Goal: Task Accomplishment & Management: Manage account settings

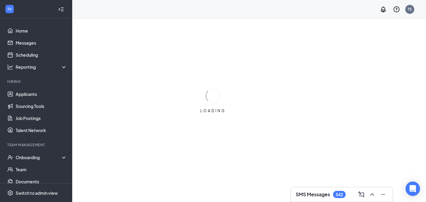
click at [211, 33] on div "LOADING" at bounding box center [213, 101] width 426 height 202
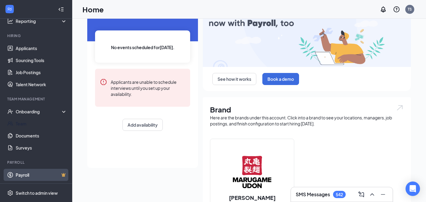
scroll to position [59, 0]
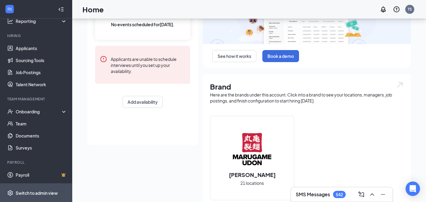
click at [33, 192] on div "Switch to admin view" at bounding box center [37, 193] width 42 height 6
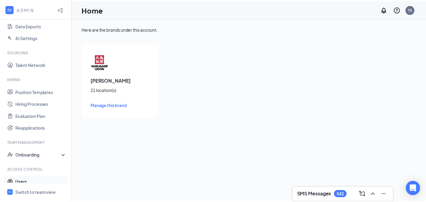
scroll to position [112, 0]
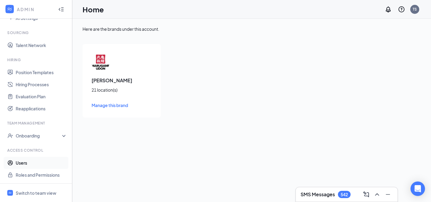
click at [34, 166] on link "Users" at bounding box center [41, 163] width 51 height 12
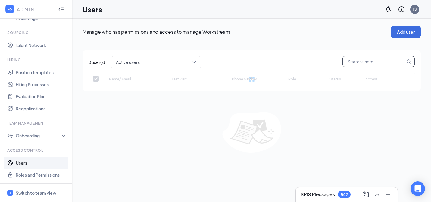
checkbox input "false"
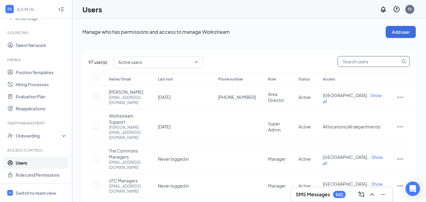
click at [366, 62] on input "text" at bounding box center [369, 61] width 62 height 10
paste input "lnguyen@marugameudon.com"
type input "lnguyen@marugameudon.com"
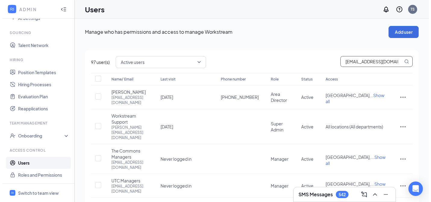
scroll to position [0, 9]
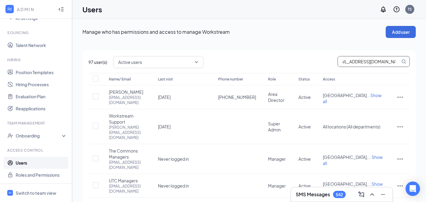
checkbox input "true"
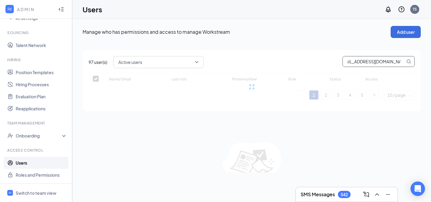
type input "lnguyen@marugameudon.com"
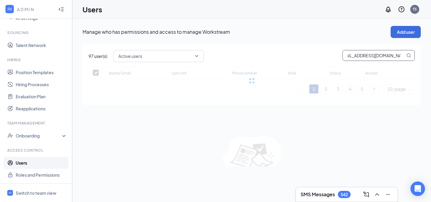
checkbox input "false"
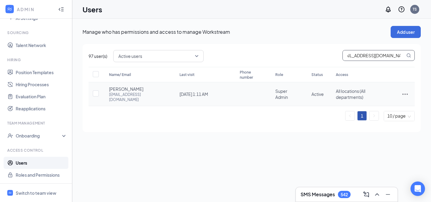
scroll to position [0, 0]
click at [405, 94] on icon "ActionsIcon" at bounding box center [404, 94] width 5 height 1
click at [382, 107] on span "Edit user" at bounding box center [374, 104] width 17 height 5
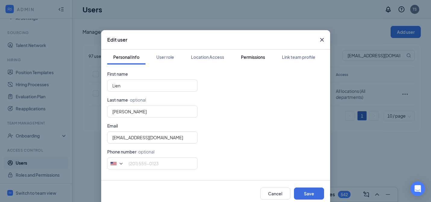
click at [253, 57] on div "Permissions" at bounding box center [253, 57] width 24 height 6
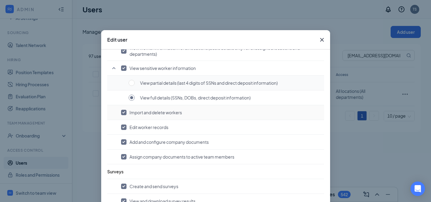
scroll to position [511, 0]
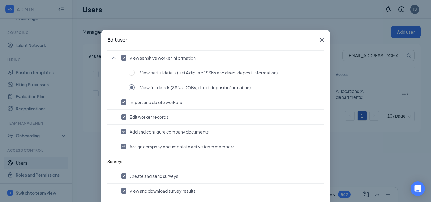
drag, startPoint x: 321, startPoint y: 40, endPoint x: 316, endPoint y: 43, distance: 5.8
click at [321, 40] on icon "Cross" at bounding box center [321, 39] width 7 height 7
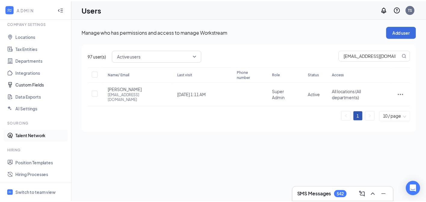
scroll to position [51, 0]
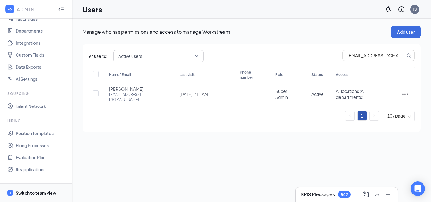
click at [37, 191] on div "Switch to team view" at bounding box center [36, 193] width 41 height 6
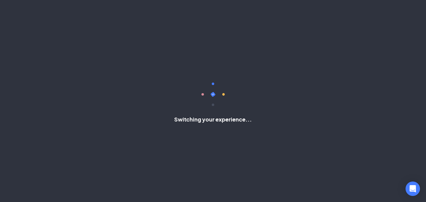
scroll to position [46, 0]
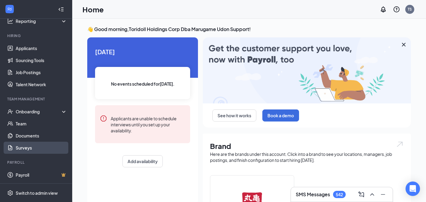
click at [25, 144] on link "Surveys" at bounding box center [41, 147] width 51 height 12
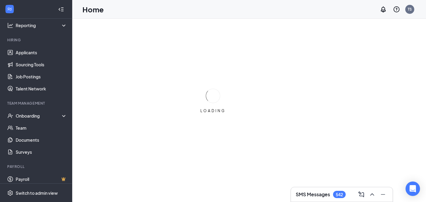
scroll to position [46, 0]
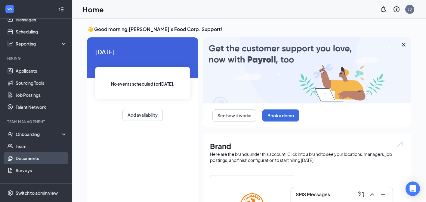
scroll to position [46, 0]
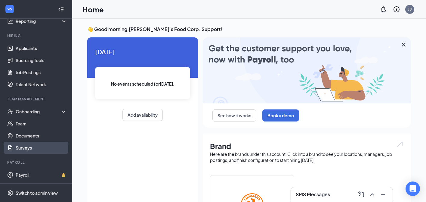
click at [34, 147] on link "Surveys" at bounding box center [41, 147] width 51 height 12
click at [38, 148] on link "Surveys" at bounding box center [41, 147] width 51 height 12
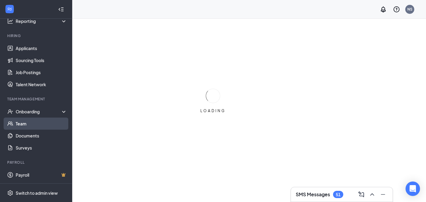
scroll to position [19, 0]
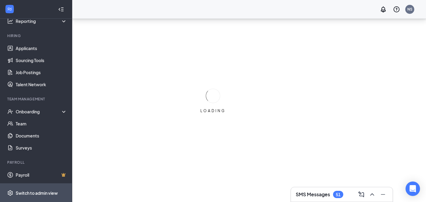
click at [25, 198] on span "Switch to admin view" at bounding box center [41, 192] width 51 height 18
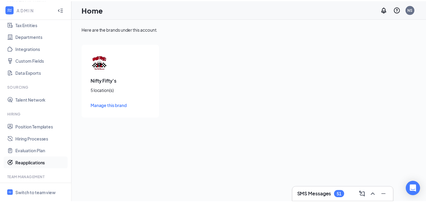
scroll to position [100, 0]
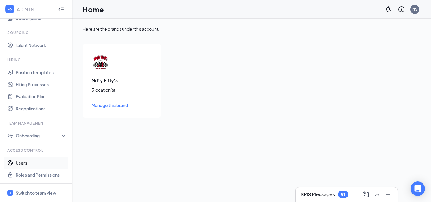
drag, startPoint x: 17, startPoint y: 163, endPoint x: 141, endPoint y: 161, distance: 124.0
click at [20, 164] on link "Users" at bounding box center [41, 163] width 51 height 12
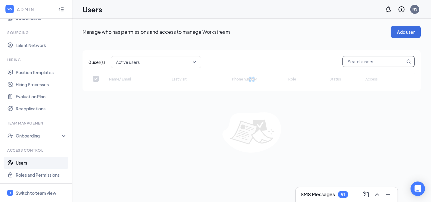
checkbox input "false"
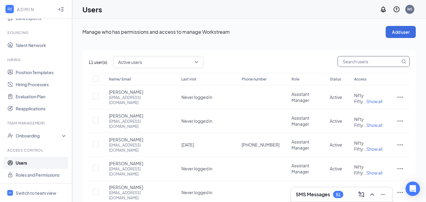
click at [354, 64] on input "text" at bounding box center [369, 61] width 62 height 10
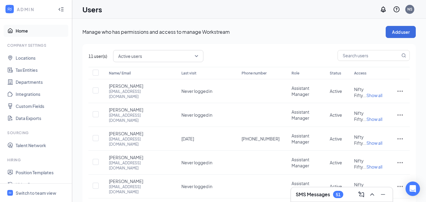
click at [39, 34] on link "Home" at bounding box center [41, 31] width 51 height 12
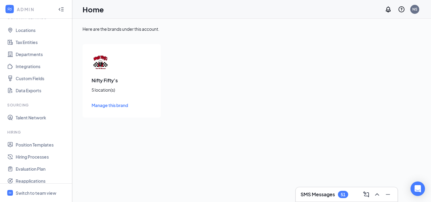
scroll to position [49, 0]
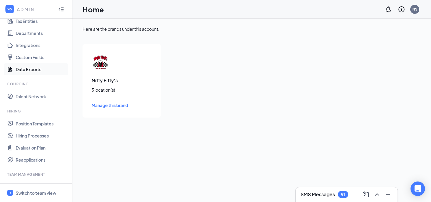
click at [33, 71] on link "Data Exports" at bounding box center [41, 69] width 51 height 12
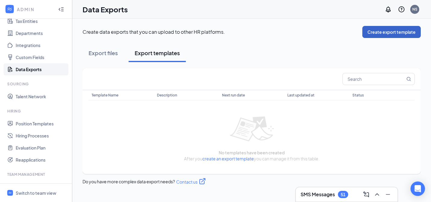
click at [377, 29] on button "Create export template" at bounding box center [391, 32] width 58 height 12
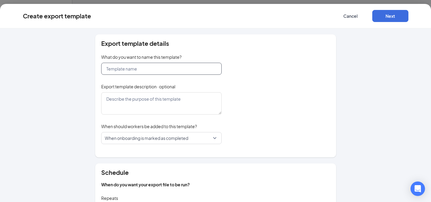
click at [117, 70] on input "text" at bounding box center [161, 69] width 120 height 12
type input "Tes"
click at [352, 15] on button "Cancel" at bounding box center [350, 16] width 36 height 12
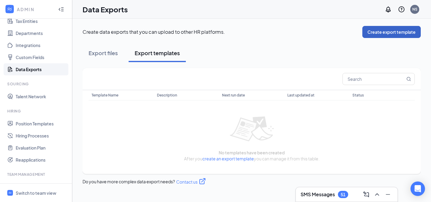
click at [384, 35] on button "Create export template" at bounding box center [391, 32] width 58 height 12
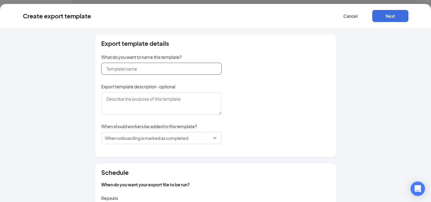
click at [157, 72] on input "text" at bounding box center [161, 69] width 120 height 12
type input "Test 1"
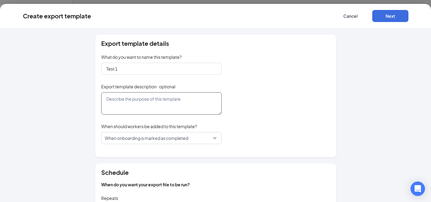
click at [159, 104] on textarea at bounding box center [161, 103] width 120 height 22
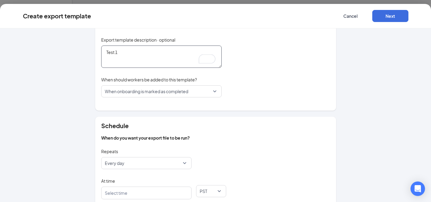
scroll to position [50, 0]
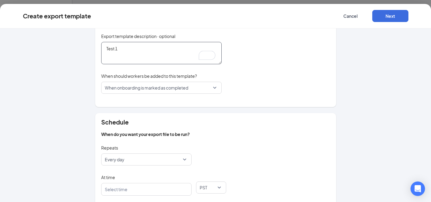
click at [138, 50] on textarea "Test 1" at bounding box center [161, 53] width 120 height 22
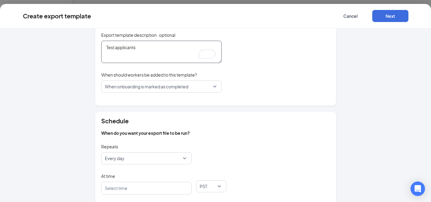
click at [160, 87] on span "When onboarding is marked as completed" at bounding box center [146, 86] width 83 height 11
type textarea "Test applicants"
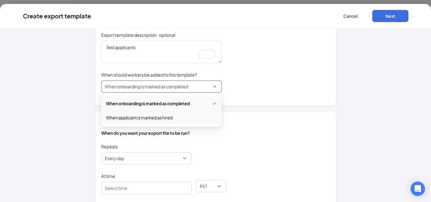
click at [147, 116] on span "When applicant is marked as hired" at bounding box center [139, 117] width 67 height 7
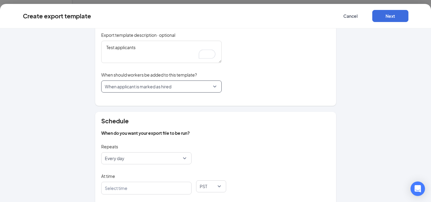
click at [264, 92] on div "Export template details What do you want to name this template? Test 1 Export t…" at bounding box center [215, 44] width 241 height 123
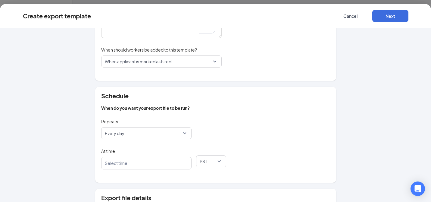
scroll to position [103, 0]
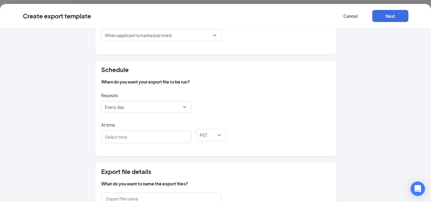
click at [134, 107] on span "Every day" at bounding box center [144, 106] width 78 height 11
click at [239, 92] on div "Repeats daily Every day daily weekly Every day Every week" at bounding box center [215, 105] width 229 height 29
click at [141, 138] on div at bounding box center [143, 137] width 74 height 10
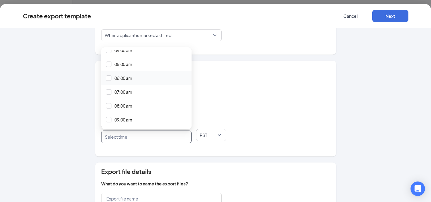
scroll to position [102, 0]
click at [125, 93] on span "09:00 am" at bounding box center [123, 93] width 18 height 7
click at [249, 89] on div "Schedule When do you want your export file to be run? Repeats Every day daily w…" at bounding box center [215, 108] width 241 height 96
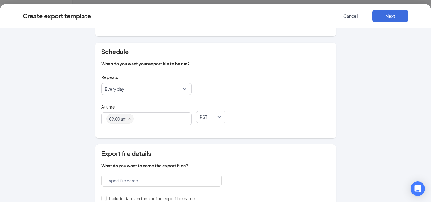
scroll to position [0, 0]
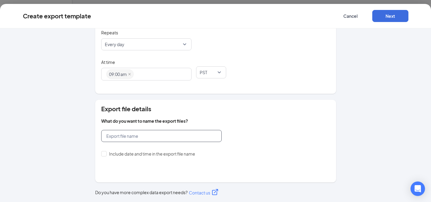
click at [151, 139] on input "text" at bounding box center [161, 136] width 120 height 12
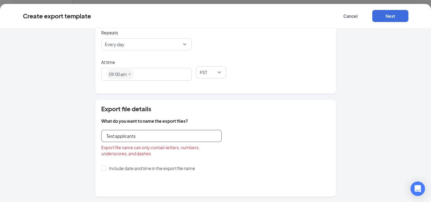
type input "Test applicants"
click at [234, 111] on span "Export file details" at bounding box center [215, 109] width 229 height 6
click at [166, 134] on input "Test applicants" at bounding box center [161, 136] width 120 height 12
click at [260, 110] on span "Export file details" at bounding box center [215, 109] width 229 height 6
click at [102, 167] on input "Include date and time in the export file name" at bounding box center [103, 167] width 4 height 4
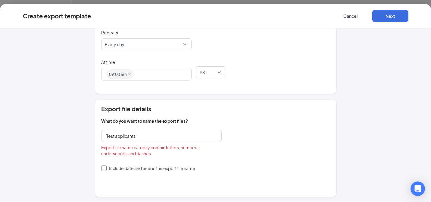
checkbox input "true"
click at [139, 181] on span "yyyymmdd-HHmmss" at bounding box center [126, 179] width 43 height 11
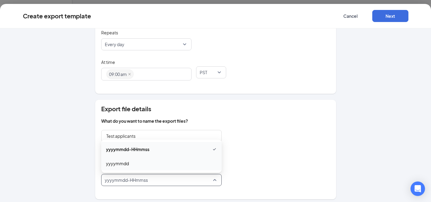
drag, startPoint x: 160, startPoint y: 165, endPoint x: 181, endPoint y: 155, distance: 23.2
click at [160, 165] on span "yyyymmdd" at bounding box center [161, 163] width 111 height 7
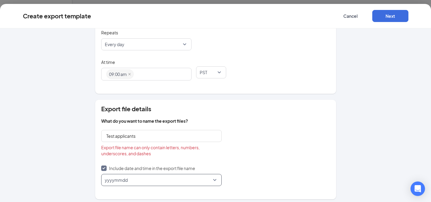
click at [260, 114] on div "Export file details What do you want to name the export files? Test applicants …" at bounding box center [215, 149] width 241 height 99
click at [146, 134] on input "Test applicants" at bounding box center [161, 136] width 120 height 12
click at [234, 110] on span "Export file details" at bounding box center [215, 109] width 229 height 6
click at [135, 134] on input "Test applicant" at bounding box center [161, 136] width 120 height 12
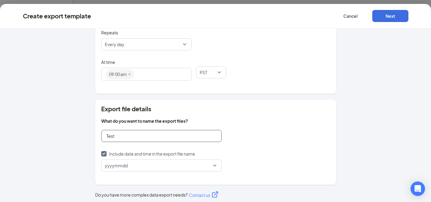
type input "Test"
click at [272, 123] on span "What do you want to name the export files?" at bounding box center [215, 121] width 229 height 6
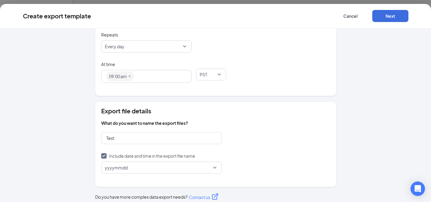
scroll to position [168, 0]
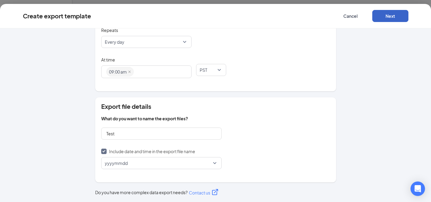
click at [397, 16] on button "Next" at bounding box center [390, 16] width 36 height 12
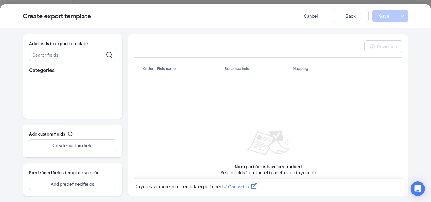
scroll to position [0, 0]
click at [47, 82] on span "Job info" at bounding box center [44, 81] width 15 height 6
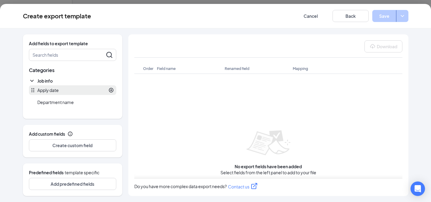
click at [67, 93] on div "Apply date" at bounding box center [72, 90] width 87 height 10
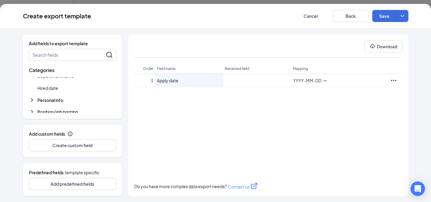
scroll to position [32, 0]
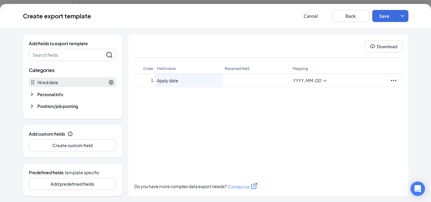
click at [69, 85] on div at bounding box center [86, 81] width 56 height 5
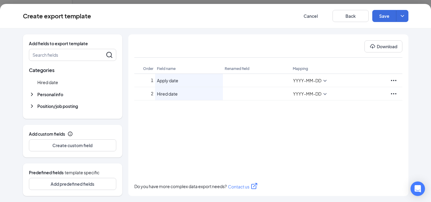
click at [53, 95] on span "Personal info" at bounding box center [50, 94] width 26 height 6
click at [58, 95] on div at bounding box center [85, 93] width 58 height 5
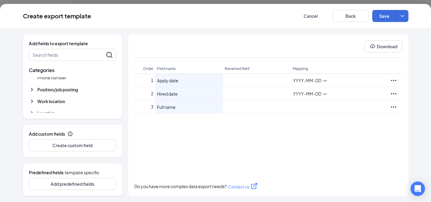
scroll to position [107, 0]
click at [68, 88] on span "Position/job posting" at bounding box center [57, 89] width 41 height 6
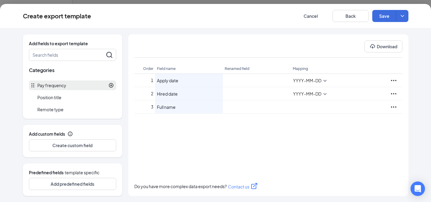
scroll to position [169, 0]
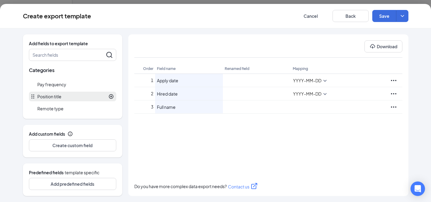
click at [66, 95] on div at bounding box center [87, 96] width 52 height 5
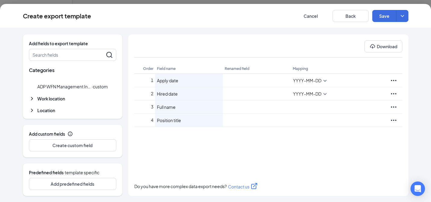
scroll to position [228, 0]
click at [63, 98] on span "Work location" at bounding box center [51, 98] width 28 height 6
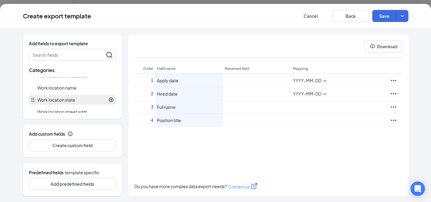
scroll to position [282, 0]
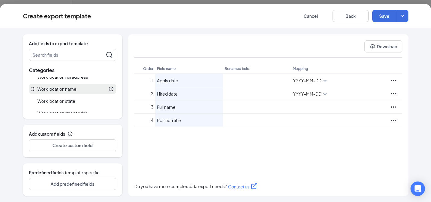
click at [76, 92] on div at bounding box center [94, 88] width 37 height 5
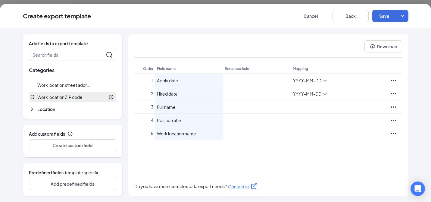
scroll to position [312, 0]
click at [67, 107] on div "Location ADP WFN Company and Location Code · custom ADP WFN Worked-In Localty ·…" at bounding box center [72, 108] width 87 height 8
click at [52, 109] on span "Location" at bounding box center [46, 108] width 18 height 6
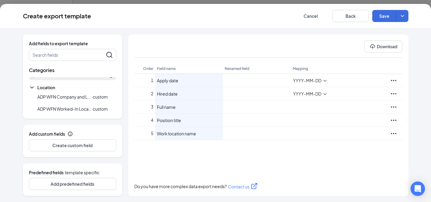
scroll to position [333, 0]
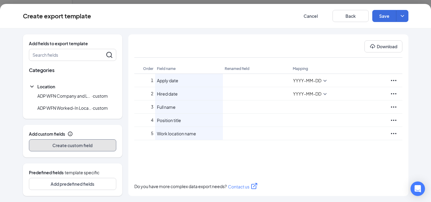
click at [82, 145] on button "Create custom field" at bounding box center [72, 145] width 87 height 12
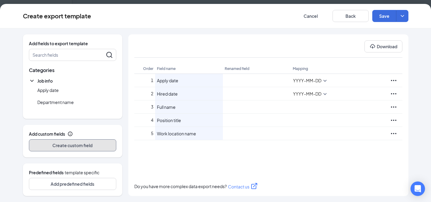
click at [80, 144] on button "Create custom field" at bounding box center [72, 145] width 87 height 12
click at [88, 144] on button "Create custom field" at bounding box center [72, 145] width 87 height 12
click at [69, 144] on button "Create custom field" at bounding box center [72, 145] width 87 height 12
click at [68, 144] on button "Create custom field" at bounding box center [72, 145] width 87 height 12
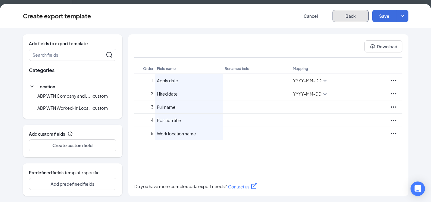
click at [350, 20] on button "Back" at bounding box center [350, 16] width 36 height 12
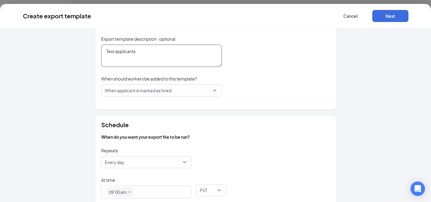
scroll to position [48, 0]
click at [160, 93] on span "When applicant is marked as hired" at bounding box center [138, 89] width 67 height 11
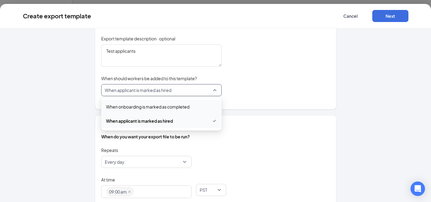
click at [160, 104] on span "When onboarding is marked as completed" at bounding box center [147, 106] width 83 height 7
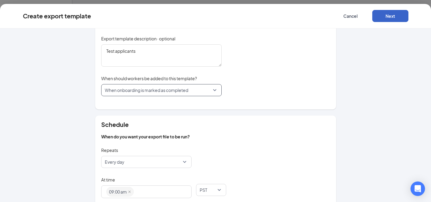
click at [382, 18] on button "Next" at bounding box center [390, 16] width 36 height 12
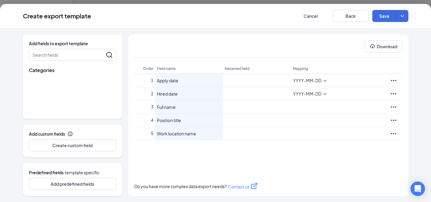
scroll to position [0, 0]
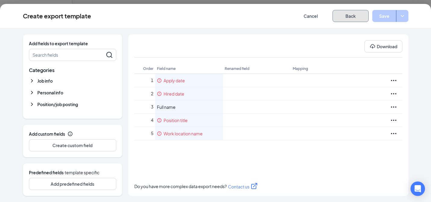
click at [344, 21] on button "Back" at bounding box center [350, 16] width 36 height 12
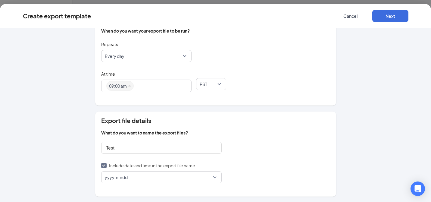
scroll to position [168, 0]
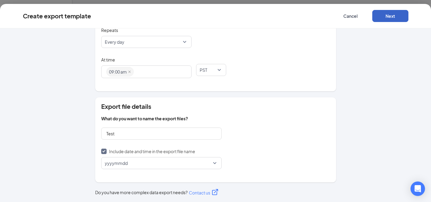
click at [385, 17] on button "Next" at bounding box center [390, 16] width 36 height 12
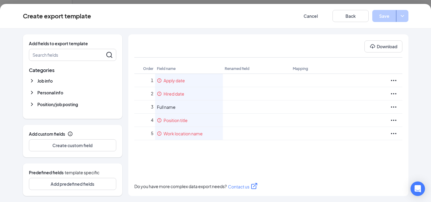
scroll to position [0, 0]
click at [393, 79] on icon "Ellipses" at bounding box center [393, 80] width 7 height 7
click at [51, 82] on span "Job info" at bounding box center [44, 81] width 15 height 6
click at [396, 79] on icon "Ellipses" at bounding box center [393, 80] width 7 height 7
click at [381, 69] on span "Delete" at bounding box center [380, 67] width 33 height 7
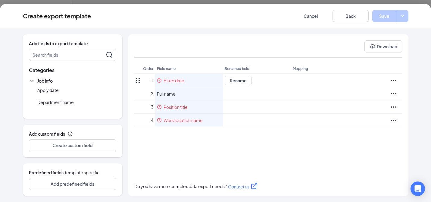
click at [396, 79] on icon "Ellipses" at bounding box center [393, 80] width 7 height 7
click at [386, 68] on span "Delete" at bounding box center [380, 67] width 33 height 7
click at [393, 81] on icon "Ellipses" at bounding box center [393, 80] width 5 height 1
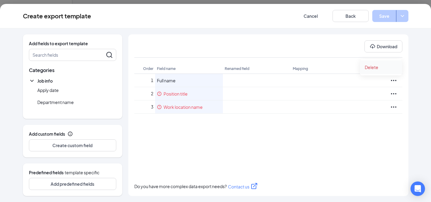
click at [387, 69] on span "Delete" at bounding box center [380, 67] width 33 height 7
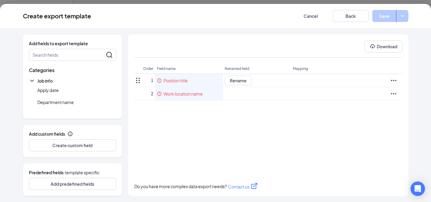
click at [394, 81] on icon "Ellipses" at bounding box center [393, 80] width 7 height 7
click at [388, 69] on span "Delete" at bounding box center [380, 67] width 33 height 7
click at [393, 75] on div at bounding box center [392, 80] width 23 height 13
click at [395, 78] on icon "Ellipses" at bounding box center [393, 80] width 7 height 7
click at [385, 70] on span "Delete" at bounding box center [380, 67] width 33 height 7
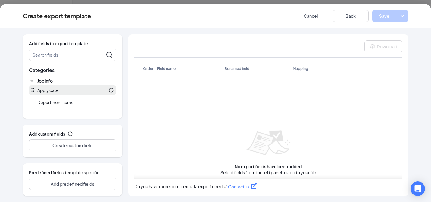
click at [76, 92] on div at bounding box center [86, 89] width 55 height 5
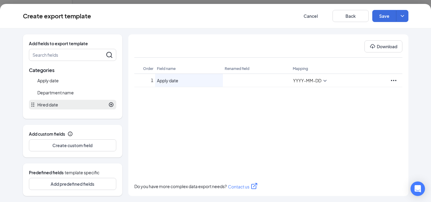
scroll to position [10, 0]
click at [69, 102] on div at bounding box center [86, 103] width 56 height 5
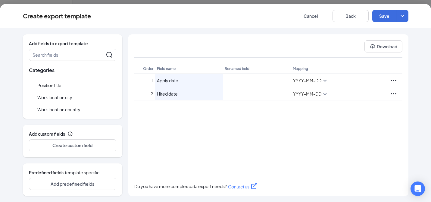
scroll to position [74, 0]
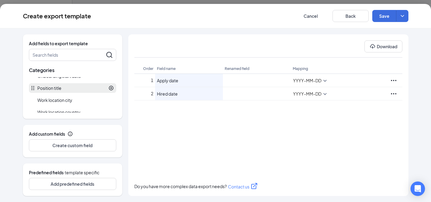
click at [79, 88] on div at bounding box center [87, 87] width 52 height 5
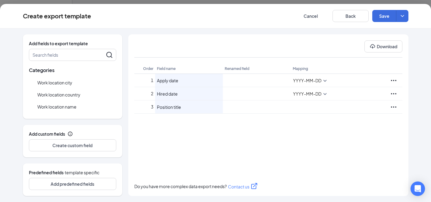
scroll to position [102, 0]
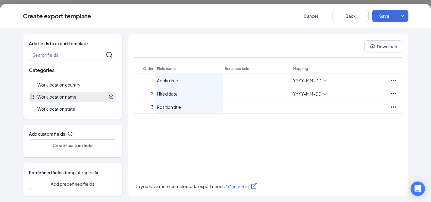
click at [78, 95] on div at bounding box center [94, 96] width 37 height 5
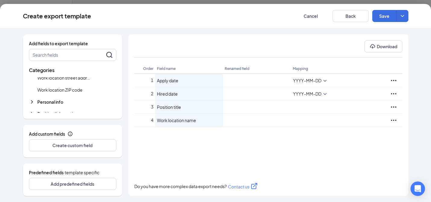
scroll to position [150, 0]
click at [61, 97] on span "Personal info" at bounding box center [50, 96] width 26 height 6
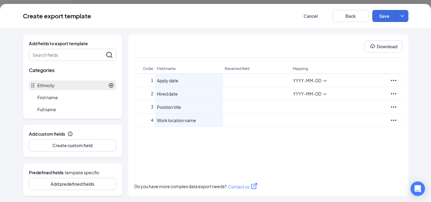
click at [60, 88] on div "Ethnicity" at bounding box center [72, 85] width 87 height 10
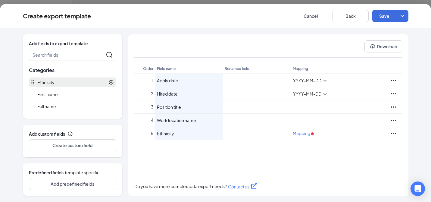
scroll to position [311, 0]
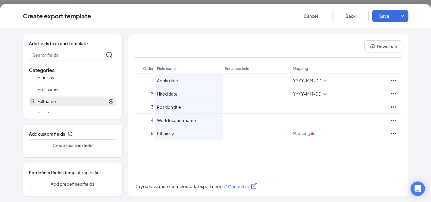
click at [58, 100] on div at bounding box center [85, 100] width 58 height 5
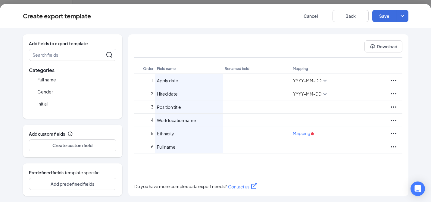
scroll to position [316, 0]
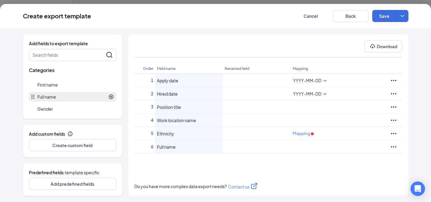
click at [66, 95] on div at bounding box center [85, 96] width 58 height 5
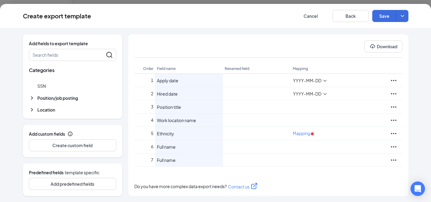
scroll to position [401, 0]
click at [71, 97] on span "Position/job posting" at bounding box center [57, 96] width 41 height 6
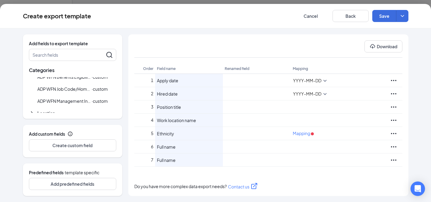
scroll to position [507, 0]
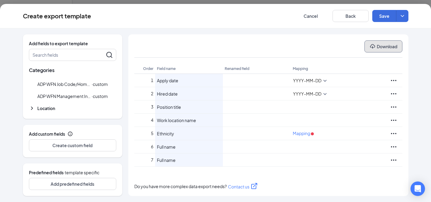
click at [383, 45] on button "Download" at bounding box center [383, 46] width 38 height 12
click at [395, 159] on icon "Ellipses" at bounding box center [393, 159] width 7 height 7
click at [383, 144] on span "Delete" at bounding box center [380, 146] width 33 height 7
click at [388, 47] on button "Download" at bounding box center [383, 46] width 38 height 12
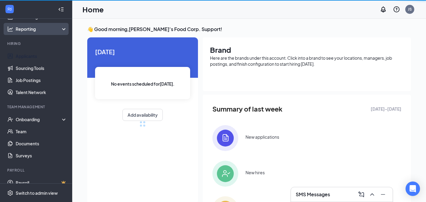
scroll to position [46, 0]
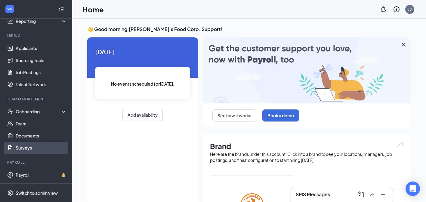
click at [26, 147] on link "Surveys" at bounding box center [41, 147] width 51 height 12
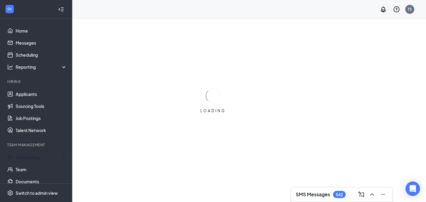
scroll to position [46, 0]
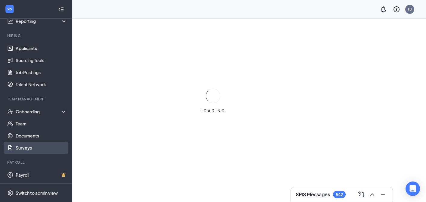
click at [29, 148] on link "Surveys" at bounding box center [41, 147] width 51 height 12
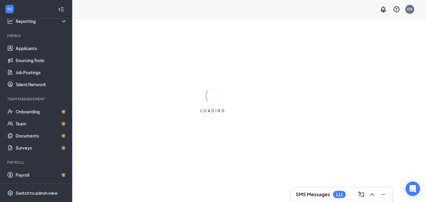
scroll to position [19, 0]
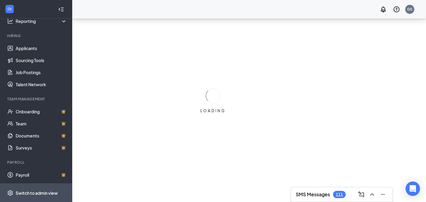
click at [44, 188] on span "Switch to admin view" at bounding box center [41, 192] width 51 height 18
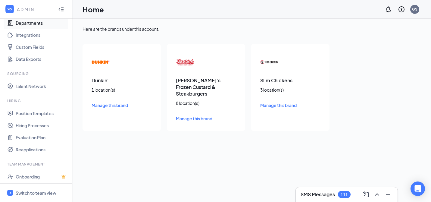
scroll to position [36, 0]
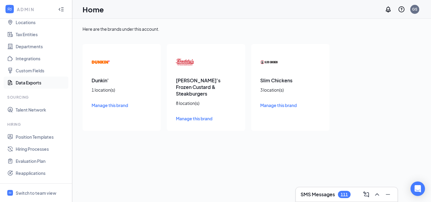
click at [33, 82] on link "Data Exports" at bounding box center [41, 82] width 51 height 12
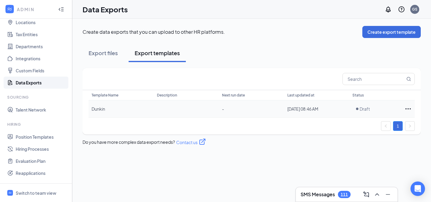
click at [408, 108] on icon "Ellipses" at bounding box center [407, 108] width 7 height 7
click at [397, 119] on span "Edit template" at bounding box center [387, 121] width 27 height 5
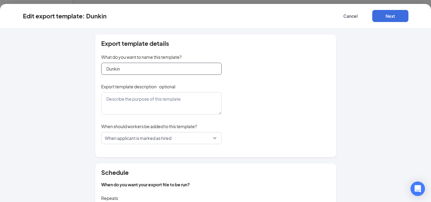
click at [171, 70] on input "Dunkin" at bounding box center [161, 69] width 120 height 12
click at [295, 66] on div "Export template details What do you want to name this template? Dunkin Export t…" at bounding box center [215, 95] width 241 height 123
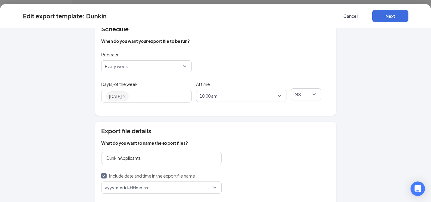
scroll to position [168, 0]
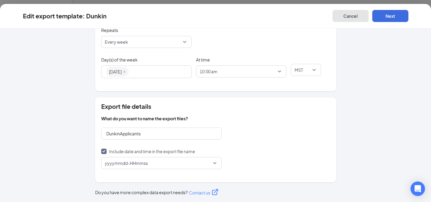
click at [350, 19] on button "Cancel" at bounding box center [350, 16] width 36 height 12
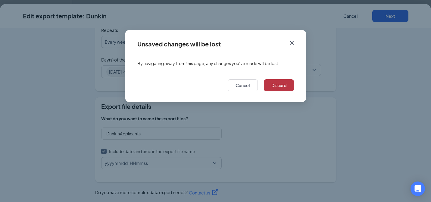
click at [283, 86] on button "Discard" at bounding box center [279, 85] width 30 height 12
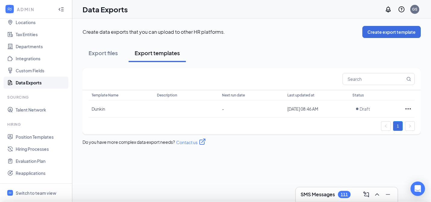
scroll to position [0, 0]
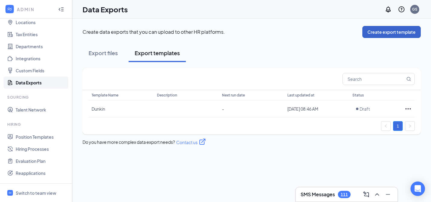
click at [401, 34] on button "Create export template" at bounding box center [391, 32] width 58 height 12
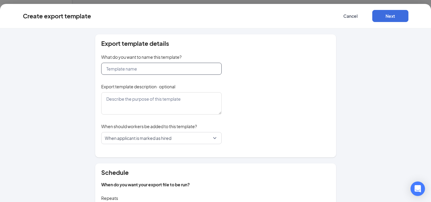
click at [174, 70] on input "text" at bounding box center [161, 69] width 120 height 12
type input "Test"
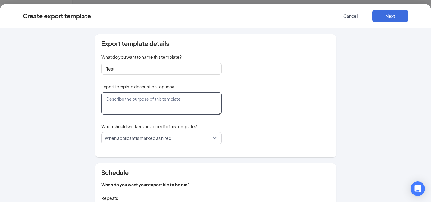
click at [146, 99] on textarea at bounding box center [161, 103] width 120 height 22
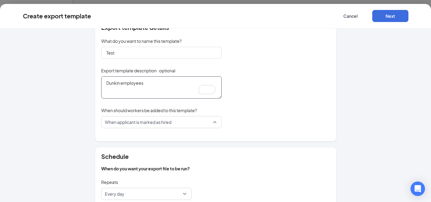
click at [177, 124] on span "When applicant is marked as hired" at bounding box center [159, 121] width 108 height 11
type textarea "Dunkin employees"
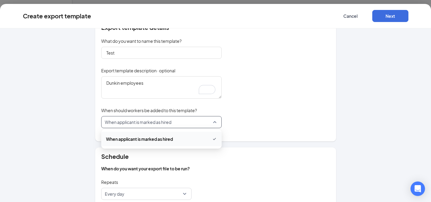
click at [270, 107] on div "Export template details What do you want to name this template? Test Export tem…" at bounding box center [215, 79] width 241 height 123
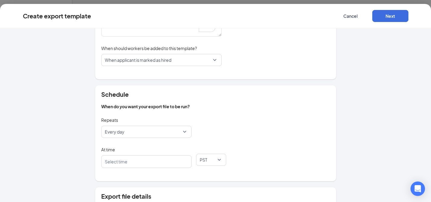
scroll to position [82, 0]
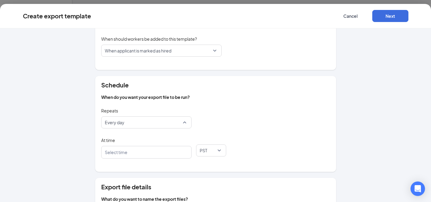
click at [154, 122] on span "Every day" at bounding box center [144, 121] width 78 height 11
click at [144, 154] on span "Every week" at bounding box center [146, 153] width 81 height 7
click at [237, 114] on div "Repeats weekly Every week daily weekly Every day Every week" at bounding box center [215, 120] width 229 height 29
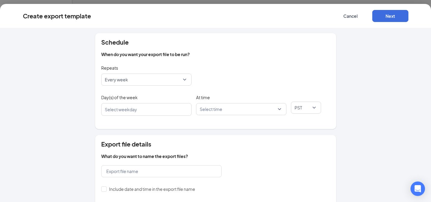
click at [153, 110] on div at bounding box center [143, 109] width 74 height 10
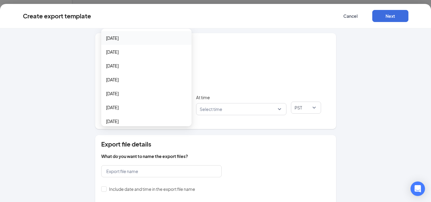
click at [133, 38] on span "Monday" at bounding box center [146, 38] width 81 height 7
click at [253, 63] on div "Schedule When do you want your export file to be run? Repeats Every week daily …" at bounding box center [215, 81] width 241 height 96
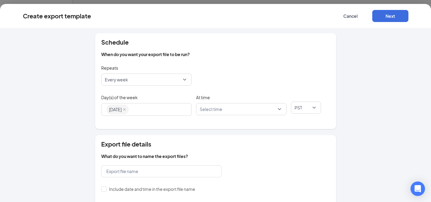
click at [228, 103] on input "search" at bounding box center [239, 108] width 79 height 11
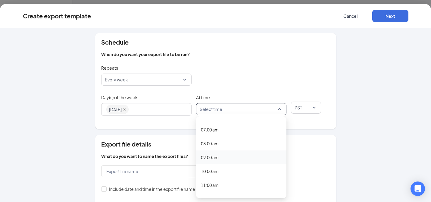
click at [218, 158] on span "09:00 am" at bounding box center [241, 157] width 81 height 7
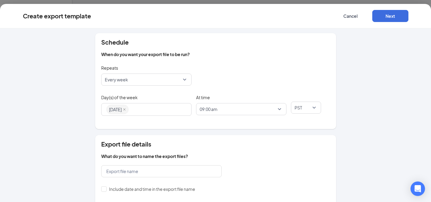
click at [244, 84] on div "Repeats Every week daily weekly Every day Every week" at bounding box center [215, 77] width 229 height 29
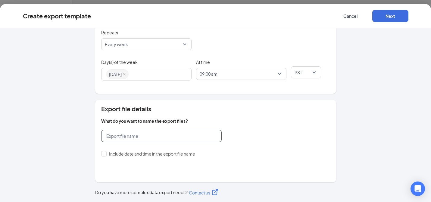
click at [147, 133] on input "text" at bounding box center [161, 136] width 120 height 12
type input "Dunkin"
click at [104, 154] on span at bounding box center [103, 153] width 5 height 5
click at [104, 154] on input "Include date and time in the export file name" at bounding box center [103, 153] width 4 height 4
checkbox input "true"
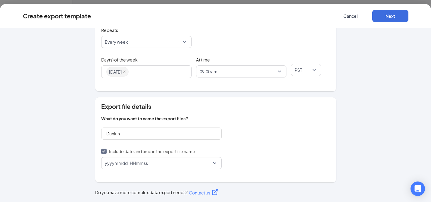
click at [169, 165] on span "yyyymmdd-HHmmss" at bounding box center [159, 162] width 108 height 11
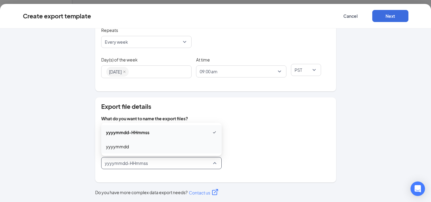
click at [154, 147] on span "yyyymmdd" at bounding box center [161, 146] width 111 height 7
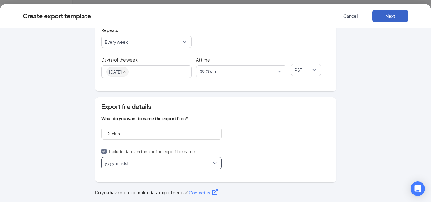
click at [391, 17] on button "Next" at bounding box center [390, 16] width 36 height 12
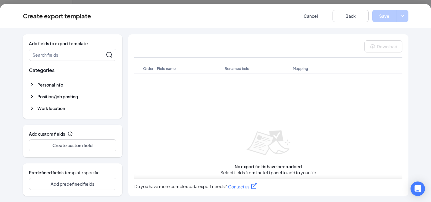
click at [59, 110] on span "Work location" at bounding box center [51, 108] width 28 height 6
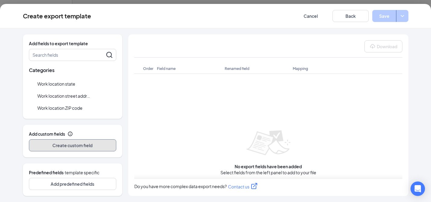
click at [81, 146] on button "Create custom field" at bounding box center [72, 145] width 87 height 12
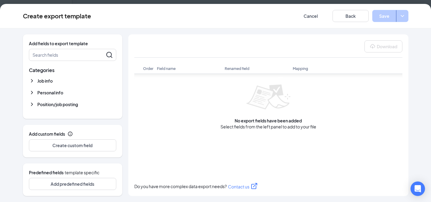
click at [243, 121] on span "No export fields have been added" at bounding box center [267, 120] width 67 height 6
click at [244, 121] on span "No export fields have been added" at bounding box center [267, 120] width 67 height 6
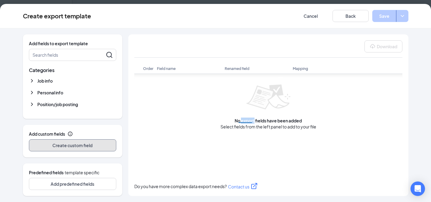
click at [104, 140] on button "Create custom field" at bounding box center [72, 145] width 87 height 12
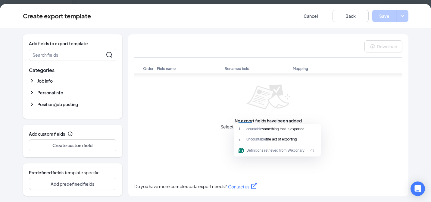
click at [188, 111] on div "No export fields have been added Select fields from the left panel to add to yo…" at bounding box center [268, 103] width 268 height 150
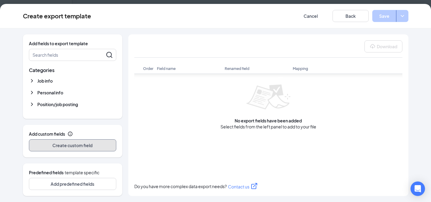
click at [90, 144] on button "Create custom field" at bounding box center [72, 145] width 87 height 12
click at [91, 144] on button "Create custom field" at bounding box center [72, 145] width 87 height 12
click at [90, 144] on button "Create custom field" at bounding box center [72, 145] width 87 height 12
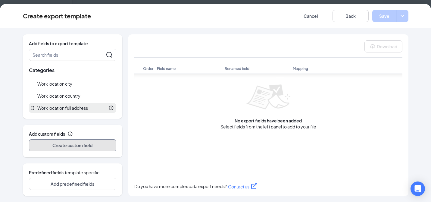
scroll to position [55, 0]
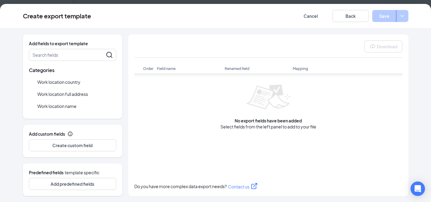
drag, startPoint x: 229, startPoint y: 115, endPoint x: 233, endPoint y: 115, distance: 4.3
click at [232, 115] on div "No export fields have been added Select fields from the left panel to add to yo…" at bounding box center [268, 103] width 268 height 150
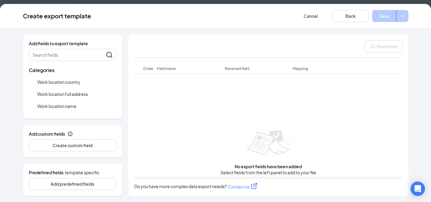
scroll to position [90, 0]
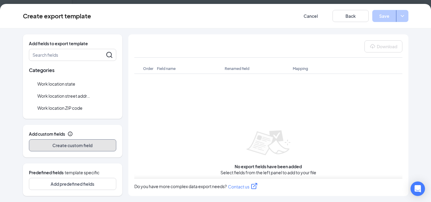
click at [66, 143] on button "Create custom field" at bounding box center [72, 145] width 87 height 12
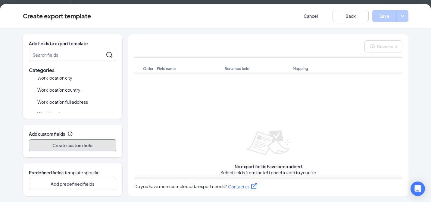
scroll to position [78, 0]
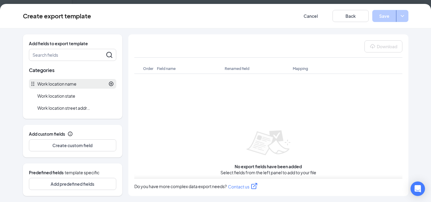
click at [77, 84] on div at bounding box center [94, 83] width 37 height 5
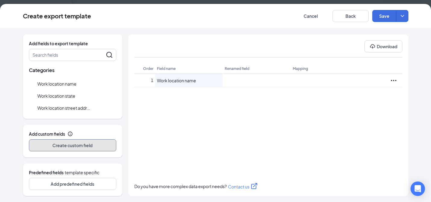
click at [79, 144] on button "Create custom field" at bounding box center [72, 145] width 87 height 12
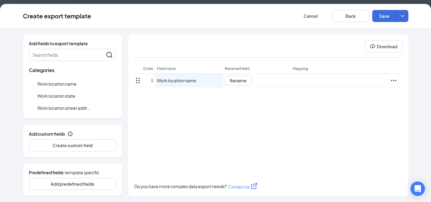
click at [206, 79] on div "Work location name" at bounding box center [189, 80] width 68 height 13
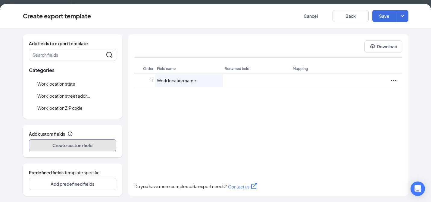
click at [80, 143] on button "Create custom field" at bounding box center [72, 145] width 87 height 12
click at [79, 143] on button "Create custom field" at bounding box center [72, 145] width 87 height 12
click at [85, 141] on button "Create custom field" at bounding box center [72, 145] width 87 height 12
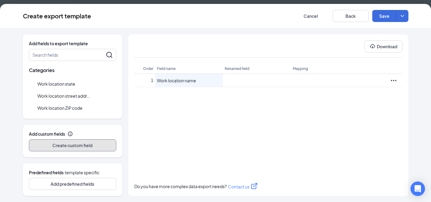
click at [82, 147] on button "Create custom field" at bounding box center [72, 145] width 87 height 12
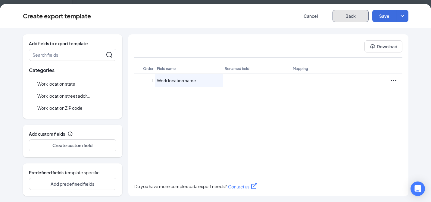
click at [342, 17] on button "Back" at bounding box center [350, 16] width 36 height 12
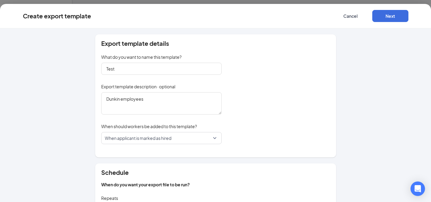
scroll to position [168, 0]
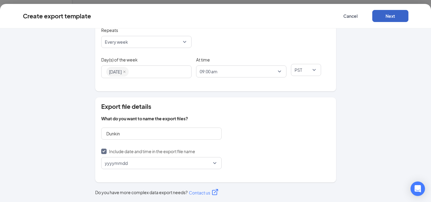
click at [389, 17] on button "Next" at bounding box center [390, 16] width 36 height 12
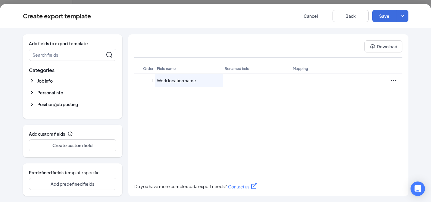
scroll to position [0, 0]
click at [76, 147] on button "Create custom field" at bounding box center [72, 145] width 87 height 12
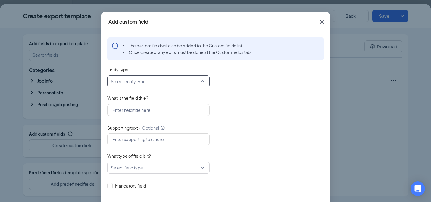
click at [150, 82] on input "Entity type" at bounding box center [156, 81] width 91 height 11
click at [135, 115] on div "Location" at bounding box center [158, 112] width 102 height 14
click at [170, 112] on input "What is the field title?" at bounding box center [158, 110] width 102 height 12
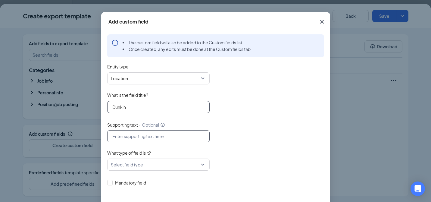
scroll to position [3, 0]
type input "Dunkin employees"
click at [239, 83] on div "Location department location job_posting_template Department Location Position" at bounding box center [215, 78] width 217 height 12
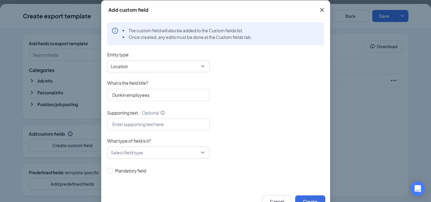
scroll to position [2, 0]
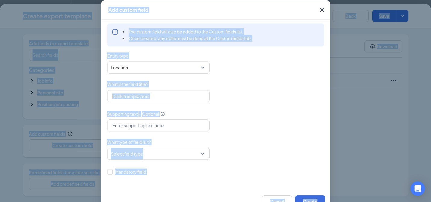
click at [295, 81] on div "What is the field title?" at bounding box center [215, 85] width 217 height 9
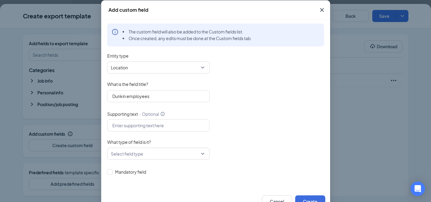
click at [257, 115] on div "Supporting text · Optional" at bounding box center [215, 114] width 217 height 10
click at [309, 196] on button "Create" at bounding box center [310, 201] width 30 height 12
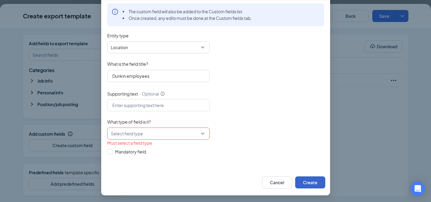
scroll to position [31, 0]
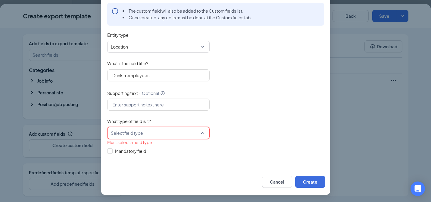
click at [170, 129] on input "What type of field is it?" at bounding box center [156, 132] width 91 height 11
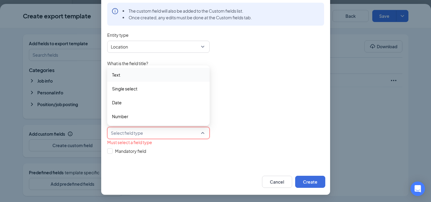
click at [140, 75] on span "Text" at bounding box center [158, 74] width 93 height 7
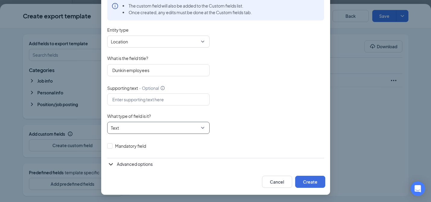
scroll to position [22, 0]
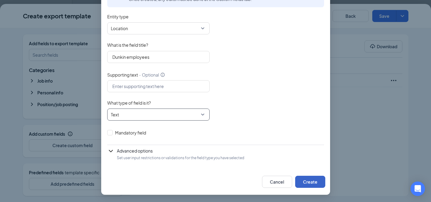
click at [303, 182] on button "Create" at bounding box center [310, 181] width 30 height 12
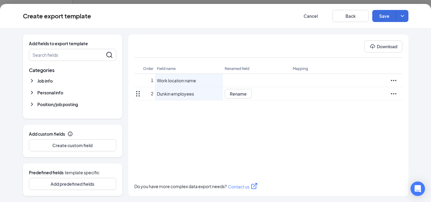
click at [394, 95] on icon "Ellipses" at bounding box center [393, 93] width 7 height 7
click at [374, 80] on span "Delete" at bounding box center [371, 80] width 14 height 5
click at [49, 82] on span "Job info" at bounding box center [44, 81] width 15 height 6
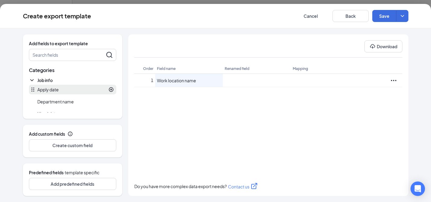
scroll to position [0, 0]
click at [60, 88] on div at bounding box center [86, 89] width 55 height 5
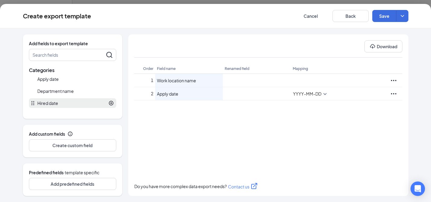
click at [58, 102] on div at bounding box center [86, 102] width 56 height 5
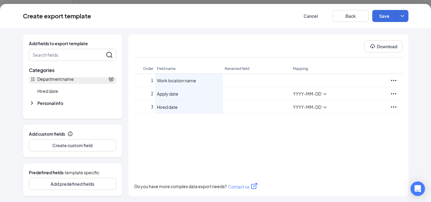
scroll to position [29, 0]
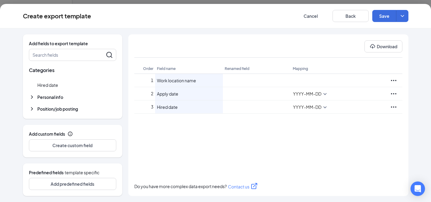
click at [60, 98] on span "Personal info" at bounding box center [50, 97] width 26 height 6
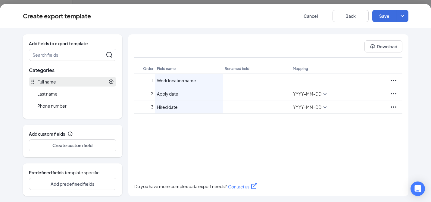
click at [63, 82] on div at bounding box center [85, 81] width 58 height 5
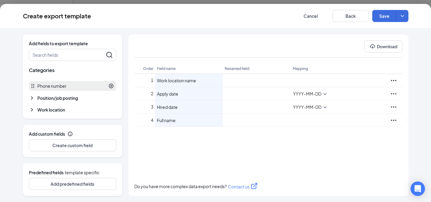
scroll to position [99, 0]
click at [66, 95] on span "Position/job posting" at bounding box center [57, 97] width 41 height 6
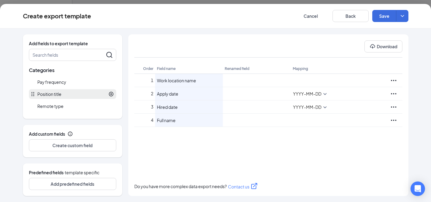
click at [68, 93] on div at bounding box center [87, 93] width 52 height 5
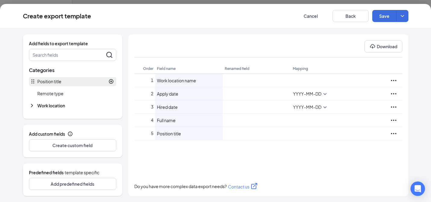
scroll to position [194, 0]
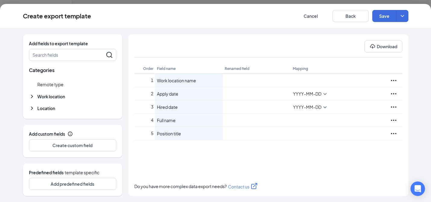
click at [65, 95] on span "Work location" at bounding box center [51, 96] width 28 height 6
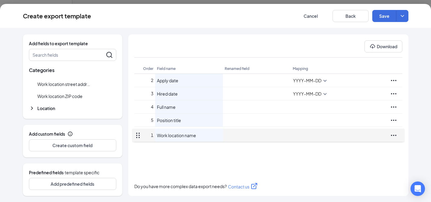
drag, startPoint x: 138, startPoint y: 79, endPoint x: 145, endPoint y: 136, distance: 57.3
click at [145, 136] on div "Add fields to export template Search fields Categories Job info Apply date Depa…" at bounding box center [215, 114] width 385 height 161
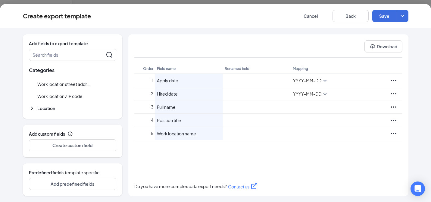
click at [151, 155] on div "1 Apply date Rename YYYY-MM-DD 2 Hired date Rename YYYY-MM-DD 3 Full name Renam…" at bounding box center [268, 126] width 268 height 105
click at [382, 47] on button "Download" at bounding box center [383, 46] width 38 height 12
click at [45, 108] on span "Location" at bounding box center [46, 108] width 18 height 6
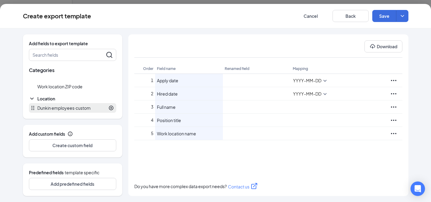
click at [82, 107] on span "· custom" at bounding box center [82, 108] width 16 height 6
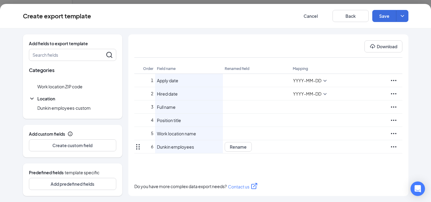
click at [396, 147] on icon "Ellipses" at bounding box center [393, 146] width 7 height 7
click at [382, 136] on span "Delete" at bounding box center [380, 133] width 33 height 7
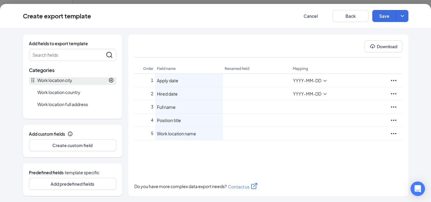
scroll to position [219, 0]
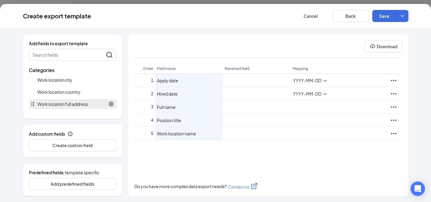
click at [82, 103] on span "Work location full address" at bounding box center [62, 104] width 51 height 6
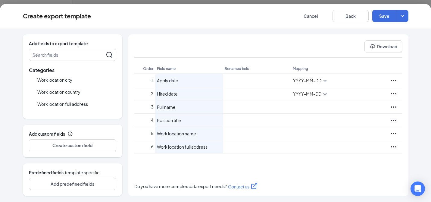
click at [188, 172] on div "1 Apply date Rename YYYY-MM-DD 2 Hired date Rename YYYY-MM-DD 3 Full name Renam…" at bounding box center [268, 126] width 268 height 105
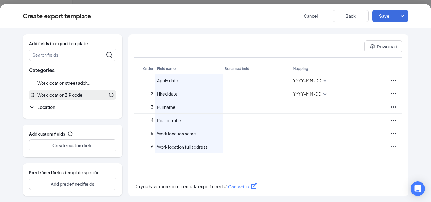
scroll to position [285, 0]
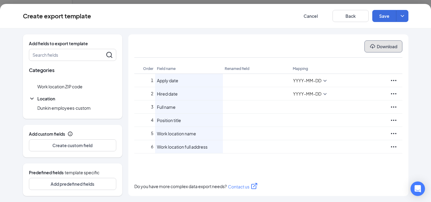
click at [389, 48] on button "Download" at bounding box center [383, 46] width 38 height 12
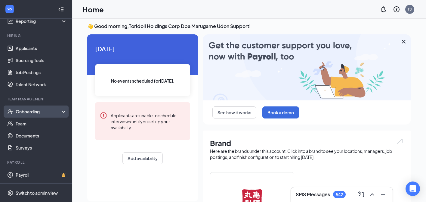
scroll to position [8, 0]
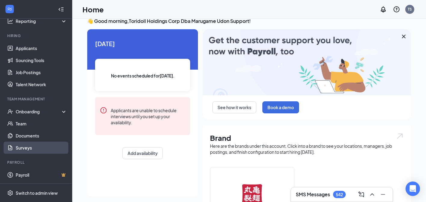
click at [36, 147] on link "Surveys" at bounding box center [41, 147] width 51 height 12
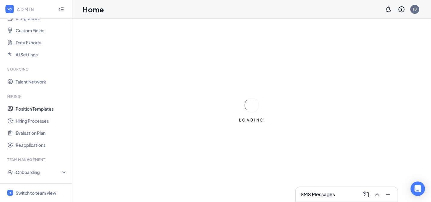
scroll to position [112, 0]
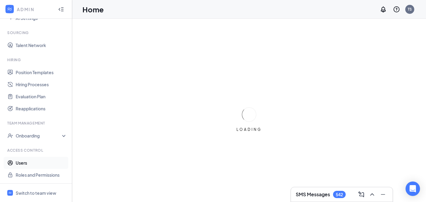
click at [24, 162] on link "Users" at bounding box center [41, 163] width 51 height 12
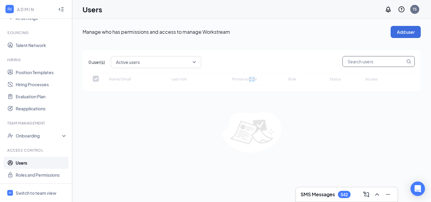
click at [361, 61] on input "text" at bounding box center [374, 61] width 62 height 10
checkbox input "false"
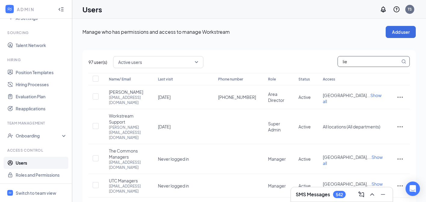
type input "lien"
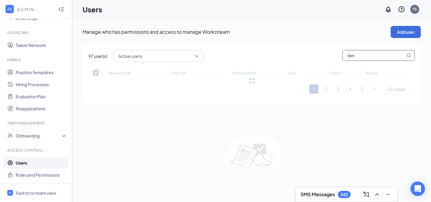
checkbox input "false"
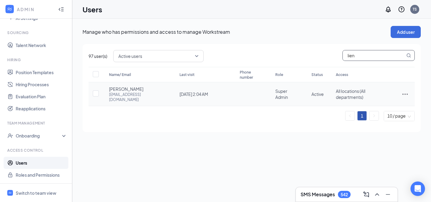
type input "lien"
click at [413, 95] on td at bounding box center [404, 94] width 19 height 24
click at [410, 93] on td at bounding box center [404, 94] width 19 height 24
click at [406, 92] on icon "ActionsIcon" at bounding box center [404, 93] width 7 height 7
click at [375, 107] on span "Edit user" at bounding box center [374, 104] width 17 height 5
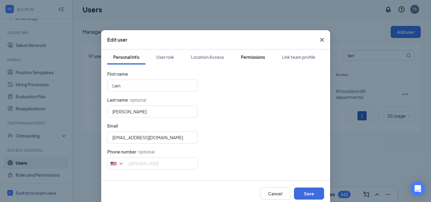
click at [253, 57] on div "Permissions" at bounding box center [253, 57] width 24 height 6
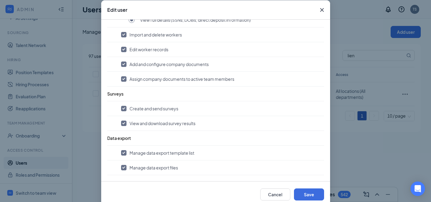
scroll to position [42, 0]
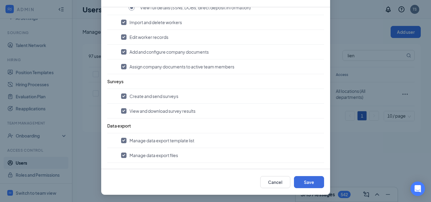
click at [348, 141] on div "Edit user Personal Info User role Location Access Permissions Link team profile…" at bounding box center [215, 101] width 431 height 202
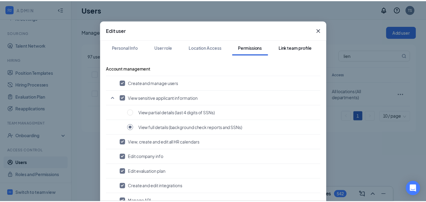
scroll to position [0, 0]
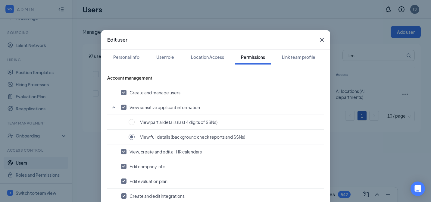
click at [320, 42] on icon "Cross" at bounding box center [321, 39] width 7 height 7
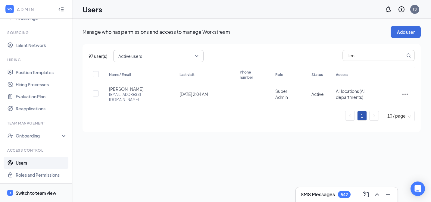
click at [33, 194] on div "Switch to team view" at bounding box center [36, 193] width 41 height 6
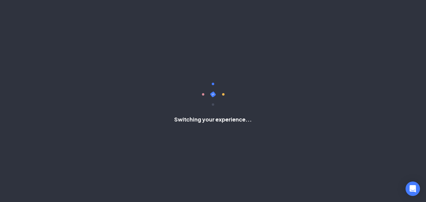
scroll to position [46, 0]
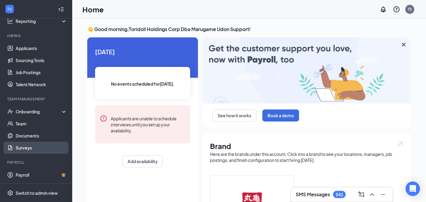
click at [33, 145] on link "Surveys" at bounding box center [41, 147] width 51 height 12
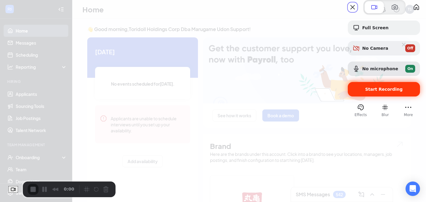
click at [371, 92] on span "Start Recording" at bounding box center [384, 89] width 38 height 5
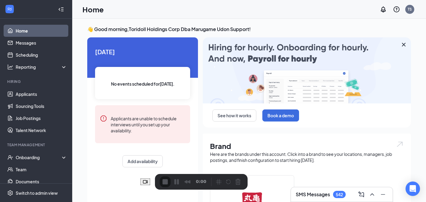
drag, startPoint x: 99, startPoint y: 183, endPoint x: 231, endPoint y: 175, distance: 132.6
click at [231, 175] on div "0:00" at bounding box center [201, 182] width 93 height 16
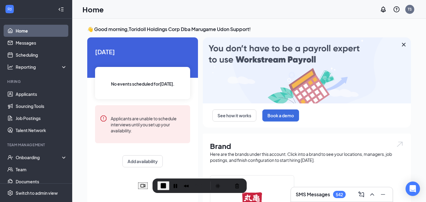
drag, startPoint x: 214, startPoint y: 176, endPoint x: 212, endPoint y: 180, distance: 4.1
click at [212, 181] on div "Recorder controls - play pause" at bounding box center [225, 186] width 34 height 10
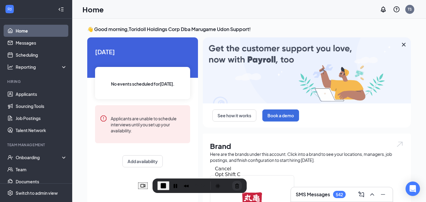
click at [240, 187] on button "Cancel Recording" at bounding box center [237, 186] width 10 height 10
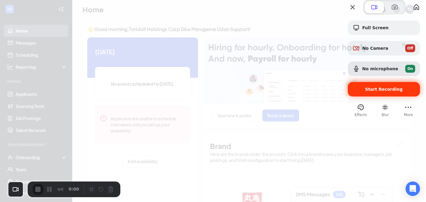
click at [371, 96] on div "Start Recording" at bounding box center [384, 89] width 72 height 14
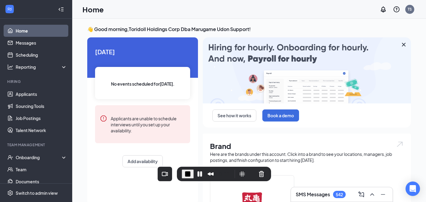
drag, startPoint x: 97, startPoint y: 183, endPoint x: 246, endPoint y: 167, distance: 150.1
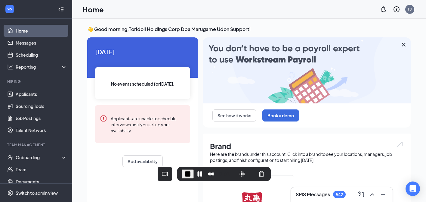
click at [246, 167] on div "0:01" at bounding box center [224, 173] width 94 height 14
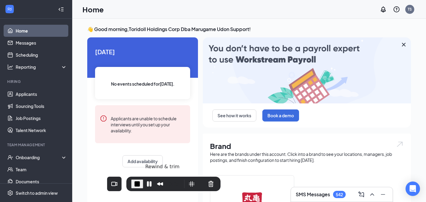
drag, startPoint x: 214, startPoint y: 169, endPoint x: 163, endPoint y: 178, distance: 51.5
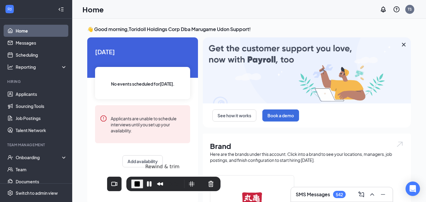
click at [163, 179] on div "Recorder controls - play pause" at bounding box center [160, 184] width 10 height 10
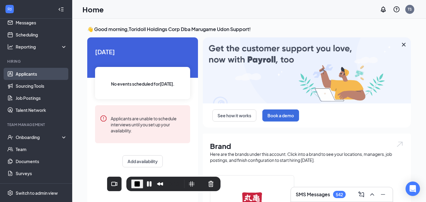
scroll to position [20, 0]
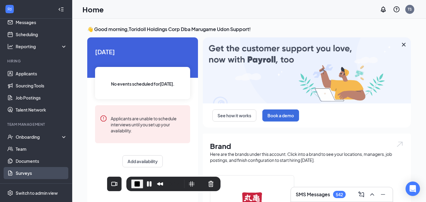
click at [41, 175] on link "Surveys" at bounding box center [41, 173] width 51 height 12
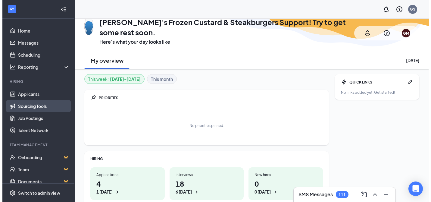
scroll to position [46, 0]
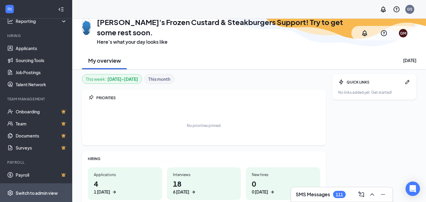
click at [31, 192] on div "Switch to admin view" at bounding box center [37, 193] width 42 height 6
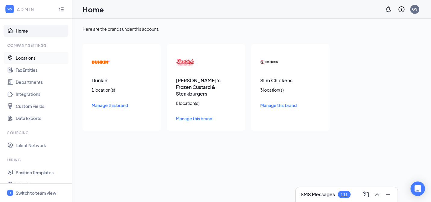
click at [33, 61] on link "Locations" at bounding box center [41, 58] width 51 height 12
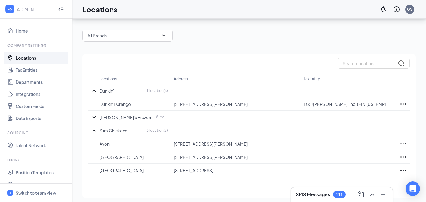
scroll to position [24, 0]
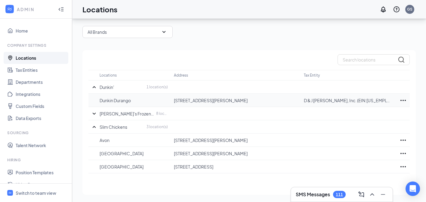
click at [402, 101] on icon "Ellipses" at bounding box center [403, 100] width 7 height 7
click at [201, 40] on div "3 brands 12 locations Add Location All Brands Locations Address Tax Entity Dunk…" at bounding box center [248, 98] width 333 height 193
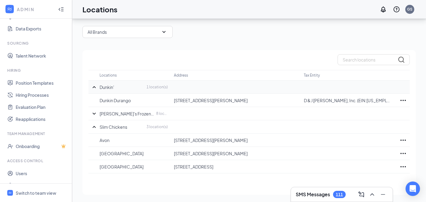
click at [107, 89] on p "Dunkin'" at bounding box center [107, 87] width 14 height 6
click at [107, 98] on p "Dunkin Durango" at bounding box center [134, 100] width 68 height 6
click at [403, 102] on icon "Ellipses" at bounding box center [403, 100] width 7 height 7
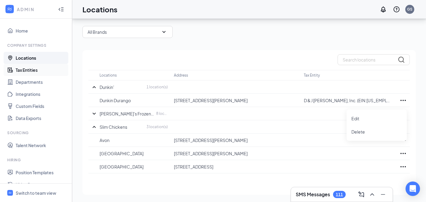
scroll to position [100, 0]
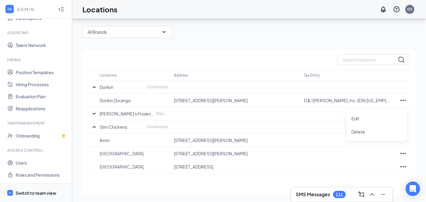
click at [37, 189] on span "Switch to team view" at bounding box center [41, 192] width 51 height 18
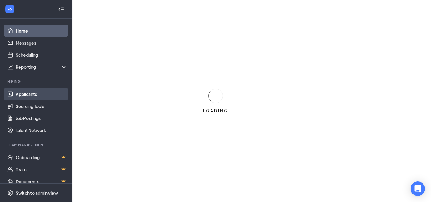
click at [45, 92] on link "Applicants" at bounding box center [41, 94] width 51 height 12
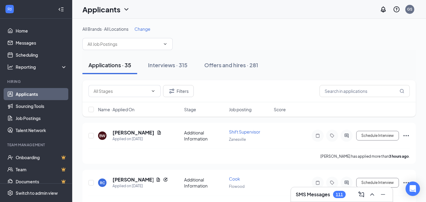
click at [141, 30] on span "Change" at bounding box center [143, 28] width 16 height 5
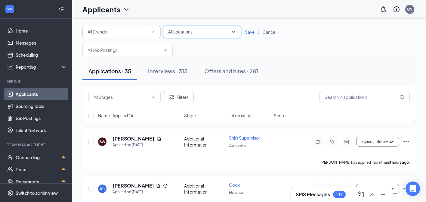
click at [195, 32] on div "All Locations" at bounding box center [202, 31] width 68 height 7
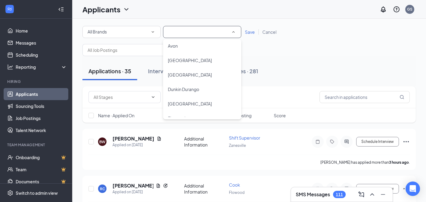
scroll to position [34, 0]
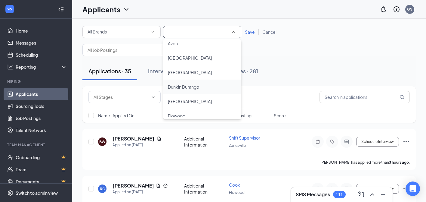
click at [195, 89] on span "Dunkin Durango" at bounding box center [183, 86] width 31 height 7
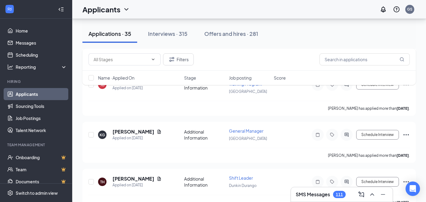
scroll to position [0, 0]
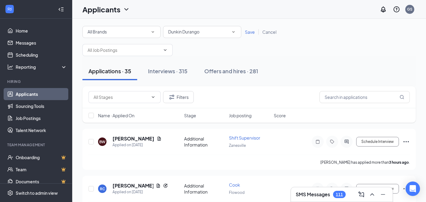
click at [248, 33] on span "Save" at bounding box center [250, 31] width 10 height 5
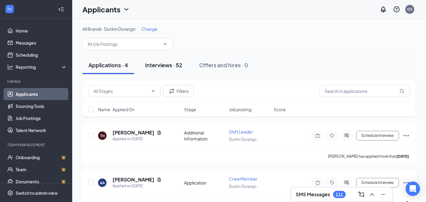
click at [173, 68] on div "Interviews · 52" at bounding box center [163, 65] width 37 height 8
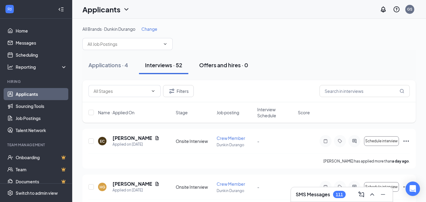
click at [206, 67] on div "Offers and hires · 0" at bounding box center [223, 65] width 49 height 8
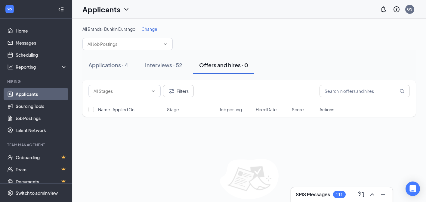
click at [155, 30] on span "Change" at bounding box center [149, 28] width 16 height 5
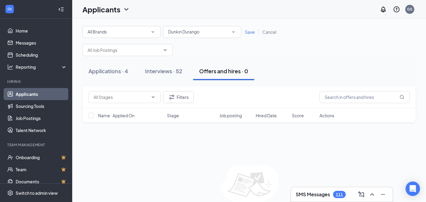
click at [211, 33] on div "Dunkin Durango" at bounding box center [202, 31] width 68 height 7
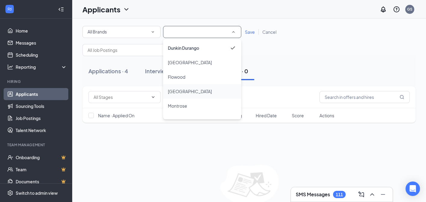
scroll to position [75, 0]
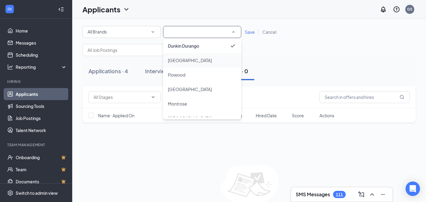
click at [194, 63] on div "[GEOGRAPHIC_DATA]" at bounding box center [202, 60] width 69 height 7
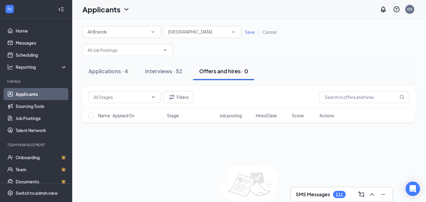
click at [252, 34] on span "Save" at bounding box center [250, 31] width 10 height 5
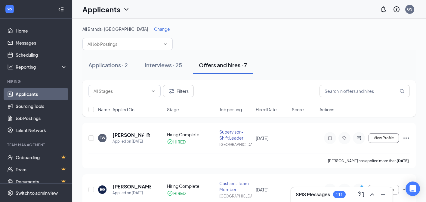
click at [154, 29] on span "Change" at bounding box center [162, 28] width 16 height 5
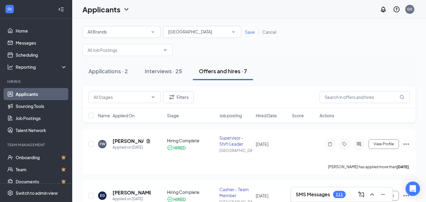
click at [181, 33] on span "[GEOGRAPHIC_DATA]" at bounding box center [190, 31] width 44 height 5
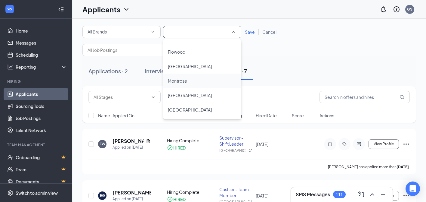
scroll to position [113, 0]
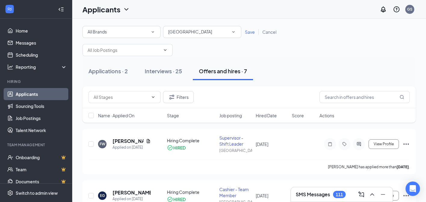
click at [330, 56] on div "Applications · 2 Interviews · 25 Offers and hires · 7" at bounding box center [248, 71] width 333 height 30
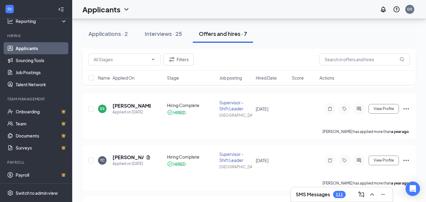
scroll to position [161, 0]
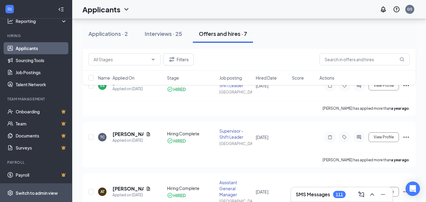
click at [28, 190] on div "Switch to admin view" at bounding box center [37, 193] width 42 height 6
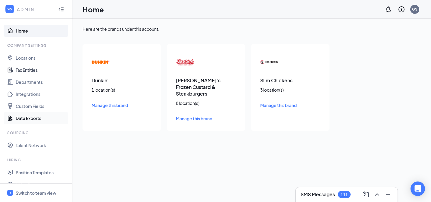
scroll to position [1, 0]
click at [33, 118] on link "Data Exports" at bounding box center [41, 117] width 51 height 12
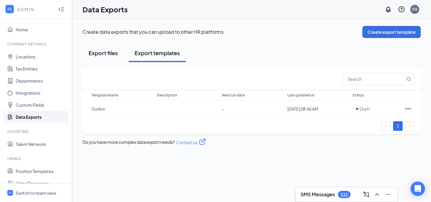
click at [109, 55] on div "Export files" at bounding box center [102, 53] width 29 height 8
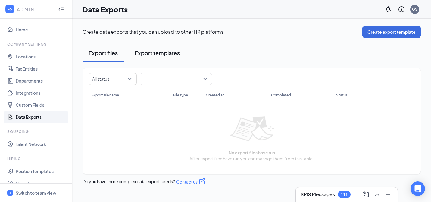
click at [155, 53] on div "Export templates" at bounding box center [157, 53] width 45 height 8
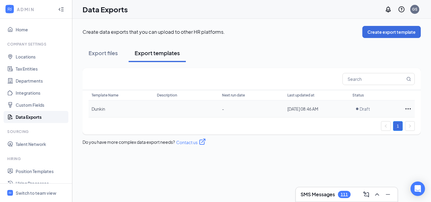
click at [406, 108] on icon "Ellipses" at bounding box center [407, 108] width 7 height 7
click at [395, 123] on span "Edit template" at bounding box center [387, 121] width 27 height 5
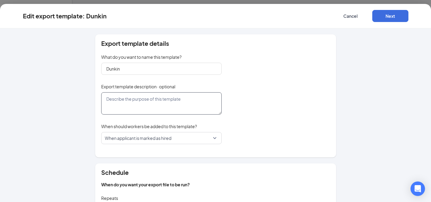
click at [162, 103] on textarea at bounding box center [161, 103] width 120 height 22
type textarea "T"
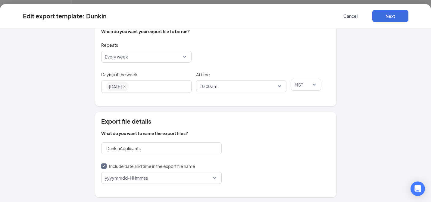
scroll to position [168, 0]
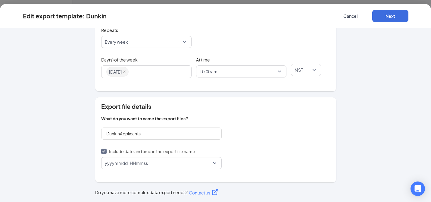
click at [161, 160] on span "yyyymmdd-HHmmss" at bounding box center [159, 162] width 108 height 11
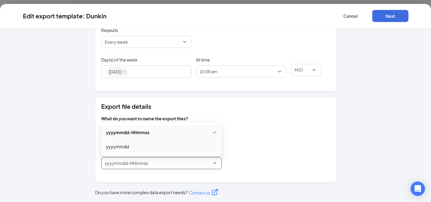
click at [150, 150] on div "yyyymmdd" at bounding box center [161, 146] width 120 height 14
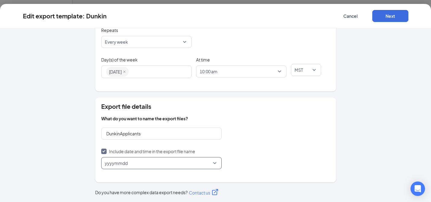
click at [254, 134] on div "Export file details What do you want to name the export files? DunkinApplicants…" at bounding box center [215, 139] width 241 height 85
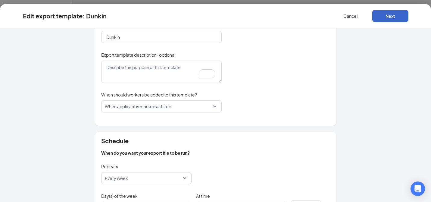
click at [381, 15] on button "Next" at bounding box center [390, 16] width 36 height 12
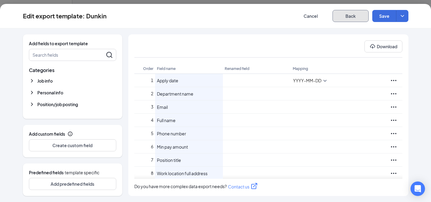
click at [349, 15] on button "Back" at bounding box center [350, 16] width 36 height 12
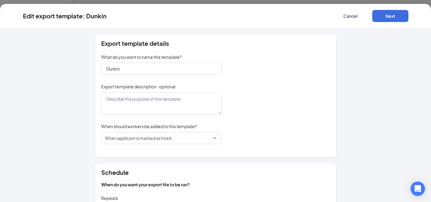
click at [184, 135] on span "When applicant is marked as hired" at bounding box center [159, 137] width 108 height 11
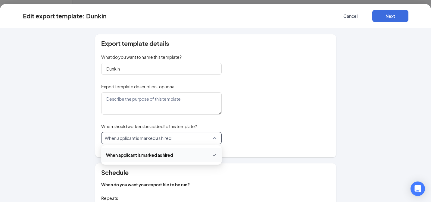
click at [251, 108] on div "Export template details What do you want to name this template? Dunkin Export t…" at bounding box center [215, 95] width 241 height 123
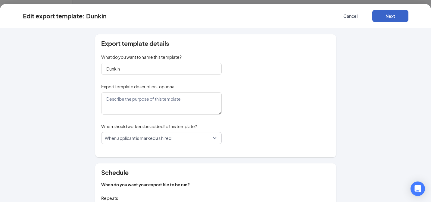
click at [388, 14] on button "Next" at bounding box center [390, 16] width 36 height 12
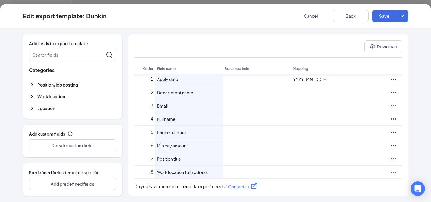
click at [57, 97] on span "Work location" at bounding box center [51, 96] width 28 height 6
click at [77, 96] on div at bounding box center [94, 94] width 37 height 5
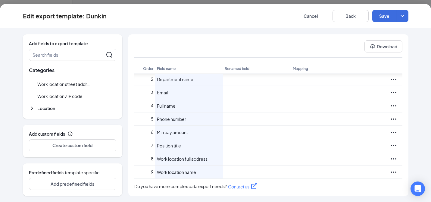
click at [52, 107] on span "Location" at bounding box center [46, 108] width 18 height 6
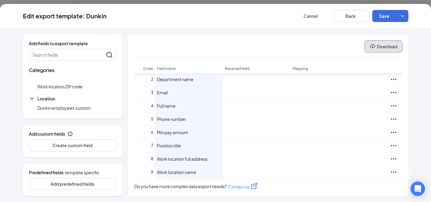
click at [379, 52] on button "Download" at bounding box center [383, 46] width 38 height 12
drag, startPoint x: 41, startPoint y: 107, endPoint x: 7, endPoint y: 108, distance: 34.6
click at [7, 108] on div "Add fields to export template Search fields Categories Job info Apply date Depa…" at bounding box center [215, 114] width 431 height 173
drag, startPoint x: 33, startPoint y: 108, endPoint x: 38, endPoint y: 110, distance: 5.8
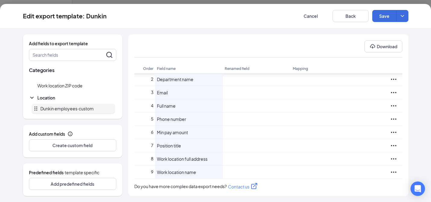
click at [38, 110] on div "Add fields to export template Search fields Categories Job info Apply date Depa…" at bounding box center [215, 114] width 385 height 161
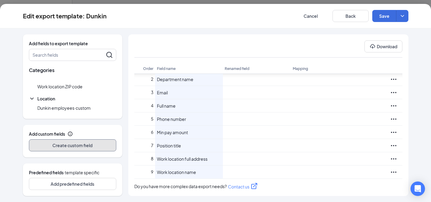
click at [70, 144] on button "Create custom field" at bounding box center [72, 145] width 87 height 12
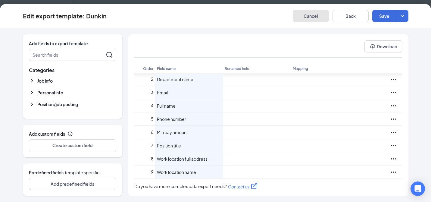
click at [308, 13] on button "Cancel" at bounding box center [311, 16] width 36 height 12
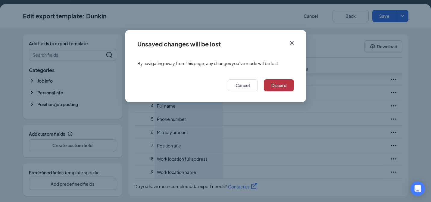
click at [282, 86] on button "Discard" at bounding box center [279, 85] width 30 height 12
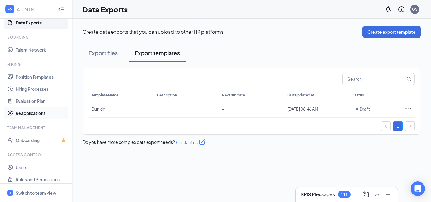
scroll to position [100, 0]
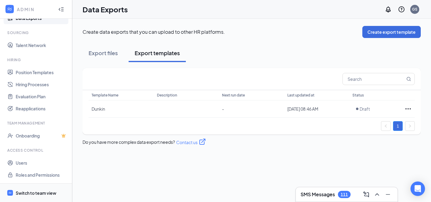
click at [36, 190] on div "Switch to team view" at bounding box center [36, 193] width 41 height 6
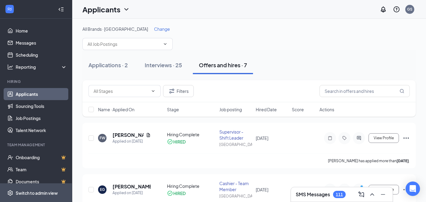
click at [30, 187] on span "Switch to admin view" at bounding box center [41, 192] width 51 height 18
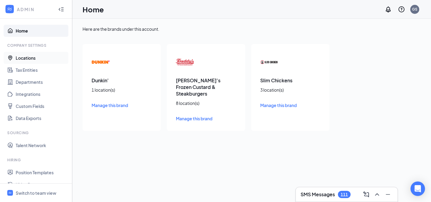
click at [31, 57] on link "Locations" at bounding box center [41, 58] width 51 height 12
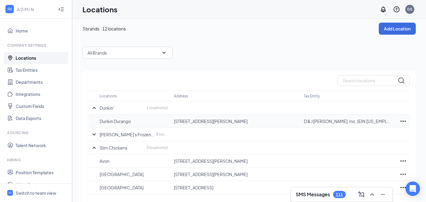
scroll to position [9, 0]
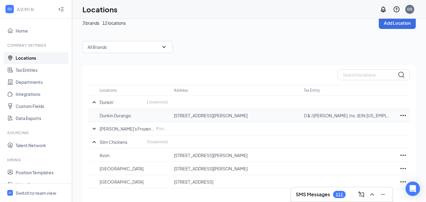
click at [401, 116] on icon "Ellipses" at bounding box center [403, 115] width 7 height 7
click at [372, 128] on div "Edit" at bounding box center [377, 133] width 60 height 13
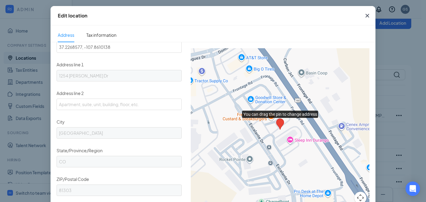
scroll to position [157, 0]
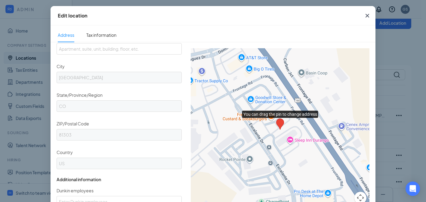
click at [366, 17] on icon "Cross" at bounding box center [368, 16] width 4 height 4
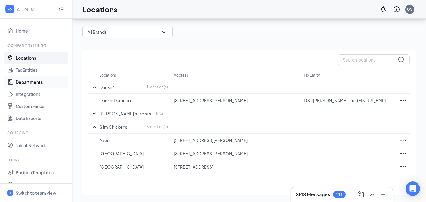
scroll to position [0, 0]
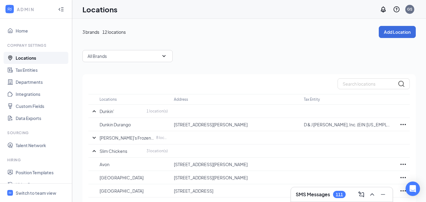
click at [25, 59] on link "Locations" at bounding box center [41, 58] width 51 height 12
click at [108, 110] on p "Dunkin'" at bounding box center [107, 111] width 14 height 6
click at [105, 124] on p "Dunkin Durango" at bounding box center [134, 124] width 68 height 6
click at [106, 125] on p "Dunkin Durango" at bounding box center [134, 124] width 68 height 6
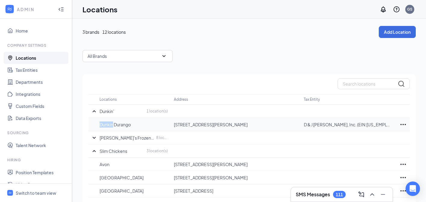
click at [106, 125] on p "Dunkin Durango" at bounding box center [134, 124] width 68 height 6
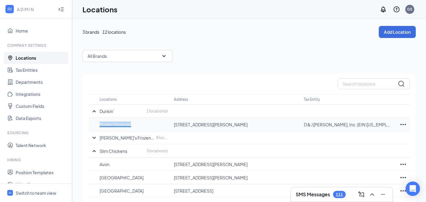
click at [106, 125] on p "Dunkin Durango" at bounding box center [134, 124] width 68 height 6
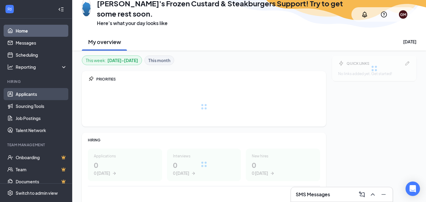
click at [34, 96] on link "Applicants" at bounding box center [41, 94] width 51 height 12
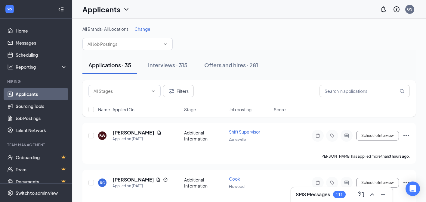
click at [147, 29] on span "Change" at bounding box center [143, 28] width 16 height 5
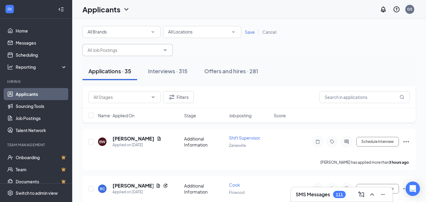
click at [146, 53] on input "text" at bounding box center [124, 50] width 73 height 7
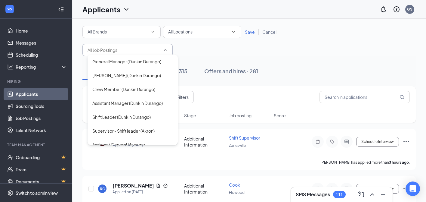
click at [193, 50] on div "All Brands All Brands All Locations All Locations Save Cancel General Manager (…" at bounding box center [248, 41] width 333 height 30
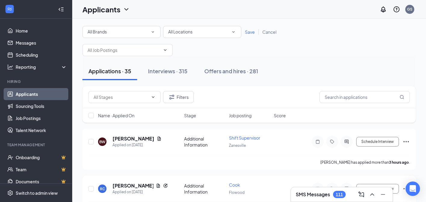
click at [200, 33] on div "All Locations" at bounding box center [202, 31] width 68 height 7
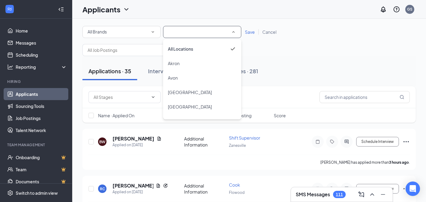
click at [316, 60] on div "Applications · 35 Interviews · 315 Offers and hires · 281" at bounding box center [248, 71] width 333 height 30
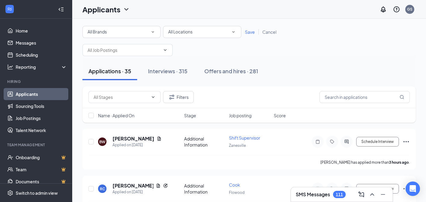
click at [225, 51] on div "All Brands All Brands All Locations All Locations Save Cancel General Manager (…" at bounding box center [248, 41] width 333 height 30
click at [234, 73] on div "Offers and hires · 281" at bounding box center [231, 71] width 54 height 8
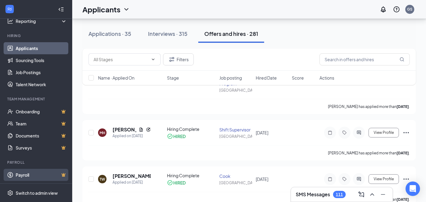
scroll to position [788, 0]
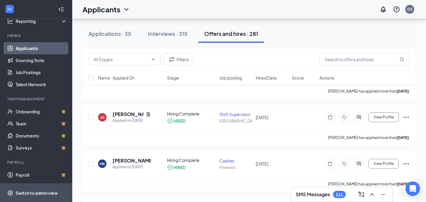
click at [45, 186] on span "Switch to admin view" at bounding box center [41, 192] width 51 height 18
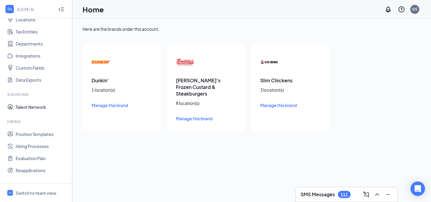
scroll to position [29, 0]
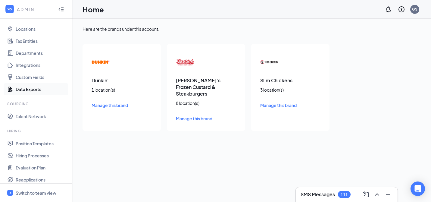
click at [33, 92] on link "Data Exports" at bounding box center [41, 89] width 51 height 12
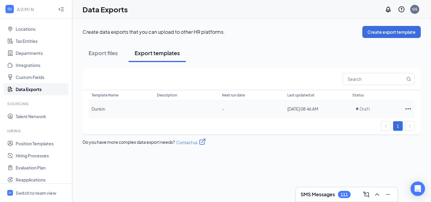
click at [408, 109] on icon "Ellipses" at bounding box center [407, 108] width 7 height 7
click at [395, 119] on span "Edit template" at bounding box center [387, 121] width 27 height 5
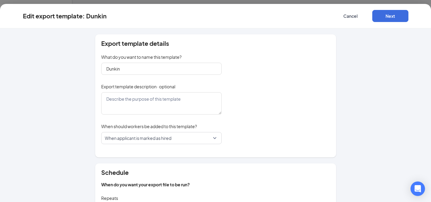
scroll to position [114, 0]
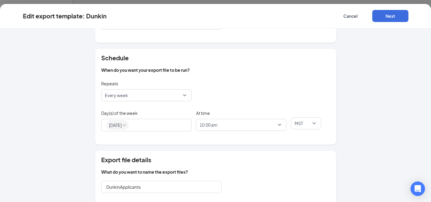
click at [166, 100] on span "Every week" at bounding box center [144, 94] width 78 height 11
click at [291, 87] on div "Repeats Every week daily weekly Every day Every week" at bounding box center [215, 93] width 229 height 29
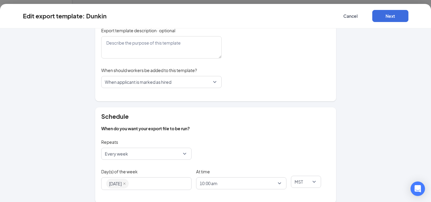
scroll to position [0, 0]
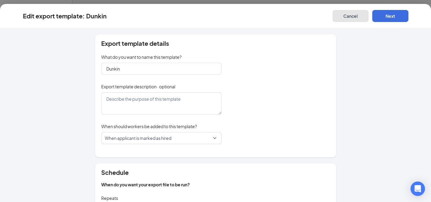
click at [346, 15] on button "Cancel" at bounding box center [350, 16] width 36 height 12
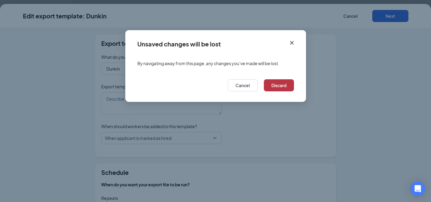
click at [274, 88] on button "Discard" at bounding box center [279, 85] width 30 height 12
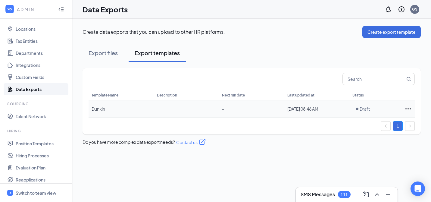
click at [405, 110] on icon "Ellipses" at bounding box center [407, 108] width 7 height 7
click at [302, 156] on div "Create data exports that you can upload to other HR platforms. Create export te…" at bounding box center [251, 110] width 358 height 183
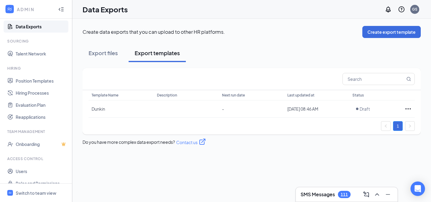
scroll to position [100, 0]
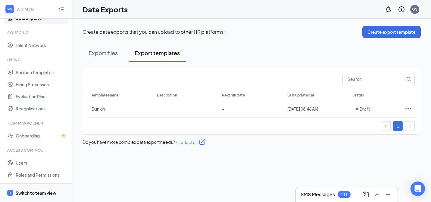
click at [51, 191] on div "Switch to team view" at bounding box center [36, 193] width 41 height 6
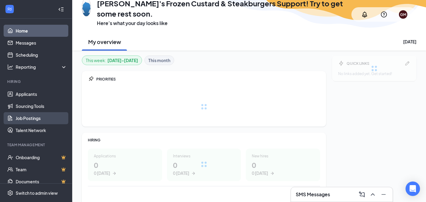
click at [35, 119] on link "Job Postings" at bounding box center [41, 118] width 51 height 12
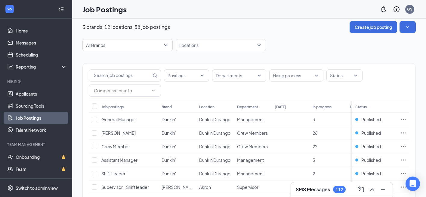
scroll to position [11, 0]
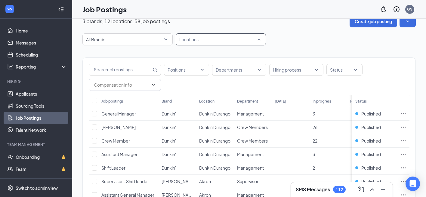
click at [234, 41] on div at bounding box center [217, 40] width 81 height 10
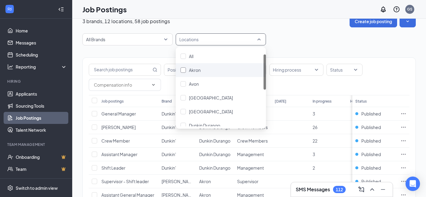
scroll to position [51, 0]
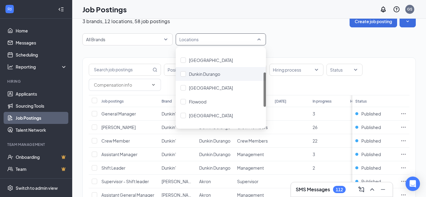
click at [178, 73] on div "Dunkin Durango" at bounding box center [221, 74] width 90 height 14
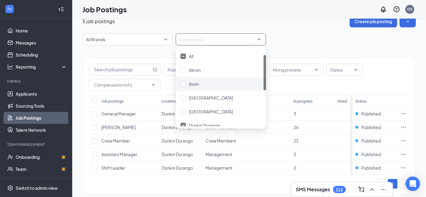
scroll to position [12, 0]
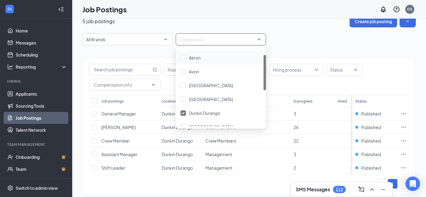
click at [302, 37] on div "All Brands Locations (1)" at bounding box center [248, 39] width 333 height 12
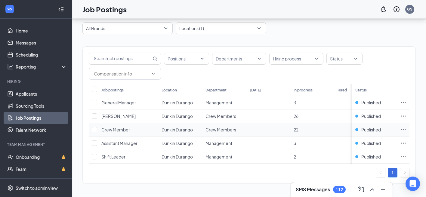
scroll to position [26, 0]
click at [407, 100] on icon "Ellipses" at bounding box center [404, 103] width 6 height 6
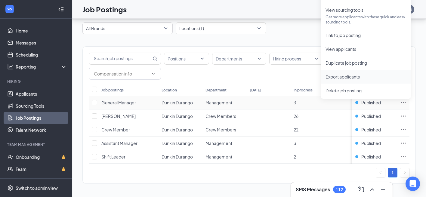
click at [357, 74] on span "Export applicants" at bounding box center [343, 76] width 34 height 5
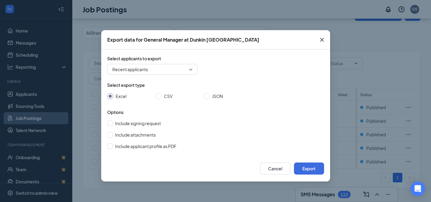
click at [323, 38] on icon "Cross" at bounding box center [321, 39] width 7 height 7
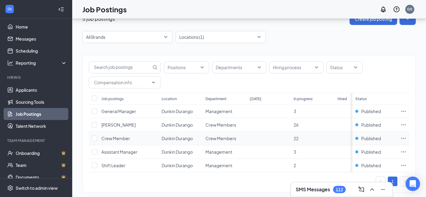
scroll to position [26, 0]
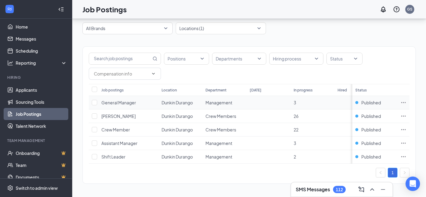
click at [406, 102] on icon "Ellipses" at bounding box center [404, 102] width 5 height 1
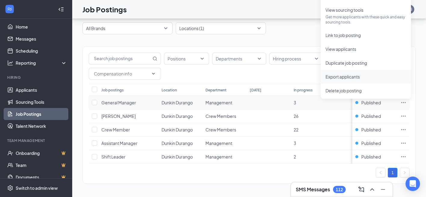
click at [348, 74] on span "Export applicants" at bounding box center [343, 76] width 34 height 5
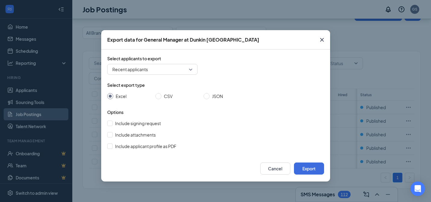
click at [324, 40] on icon "Cross" at bounding box center [321, 39] width 7 height 7
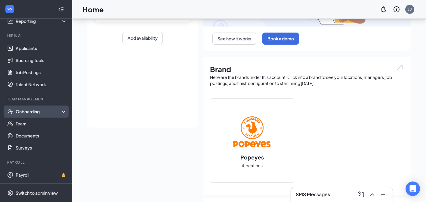
scroll to position [110, 0]
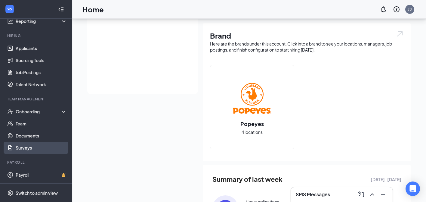
click at [34, 151] on link "Surveys" at bounding box center [41, 147] width 51 height 12
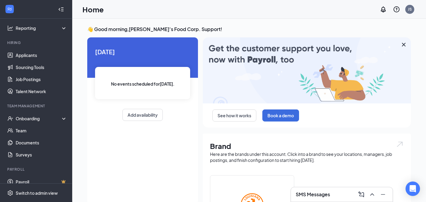
scroll to position [46, 0]
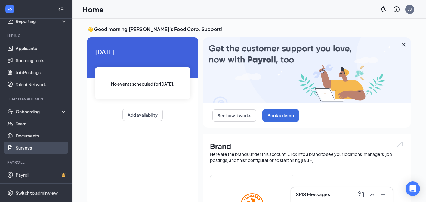
click at [29, 153] on link "Surveys" at bounding box center [41, 147] width 51 height 12
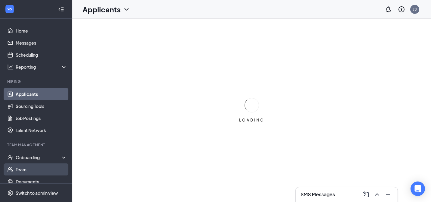
click at [24, 172] on link "Team" at bounding box center [41, 169] width 51 height 12
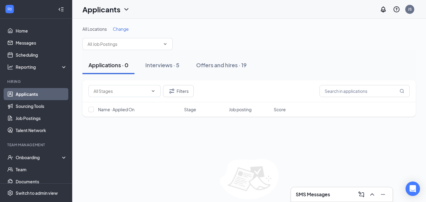
click at [127, 10] on icon "ChevronDown" at bounding box center [126, 9] width 7 height 7
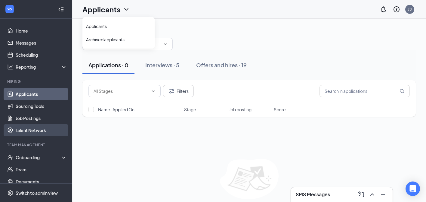
click at [36, 131] on link "Talent Network" at bounding box center [41, 130] width 51 height 12
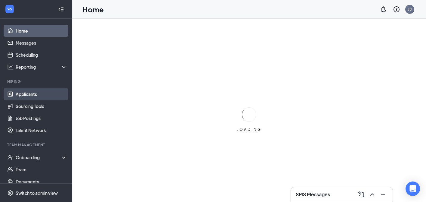
click at [30, 97] on link "Applicants" at bounding box center [41, 94] width 51 height 12
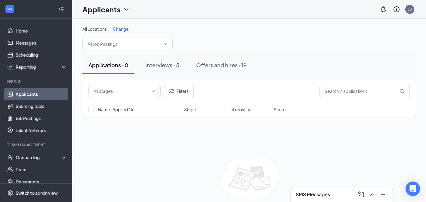
click at [170, 97] on div "Filters" at bounding box center [248, 91] width 333 height 22
click at [171, 92] on icon "Filter" at bounding box center [171, 90] width 5 height 5
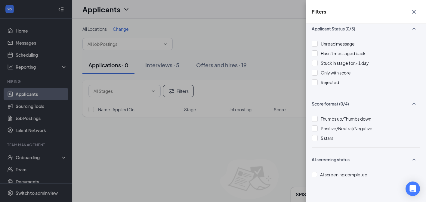
scroll to position [14, 0]
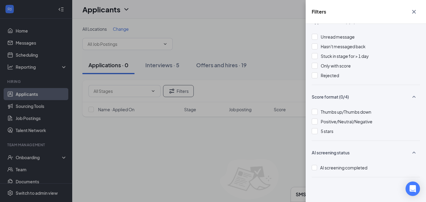
click at [208, 164] on div "Filters Applicant Status (0/5) Unread message Hasn't messaged back Stuck in sta…" at bounding box center [213, 101] width 426 height 202
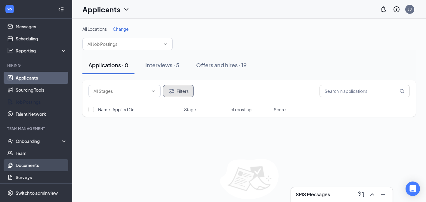
scroll to position [46, 0]
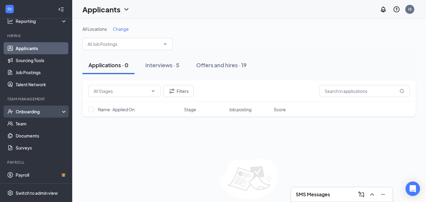
click at [34, 109] on div "Onboarding" at bounding box center [39, 111] width 46 height 6
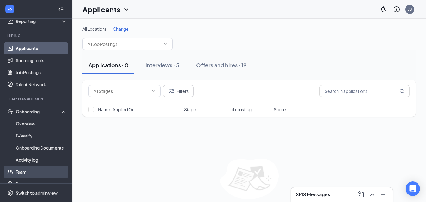
click at [25, 173] on link "Team" at bounding box center [41, 172] width 51 height 12
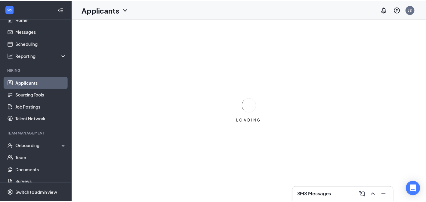
scroll to position [19, 0]
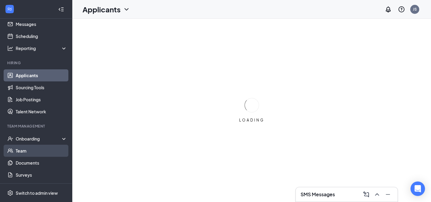
click at [32, 151] on link "Team" at bounding box center [41, 150] width 51 height 12
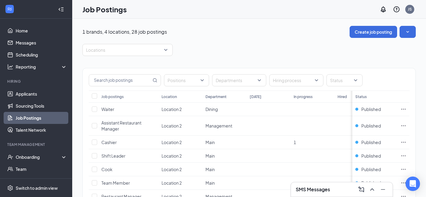
click at [200, 47] on div "Locations" at bounding box center [248, 50] width 333 height 12
click at [156, 48] on div at bounding box center [124, 50] width 81 height 10
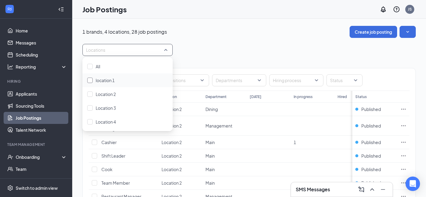
click at [114, 79] on span "location 1" at bounding box center [105, 80] width 19 height 5
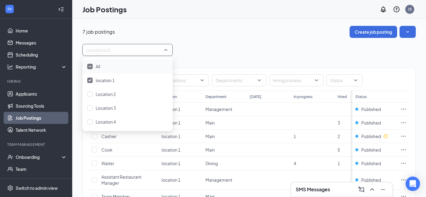
click at [240, 47] on div "Locations (1)" at bounding box center [248, 50] width 333 height 12
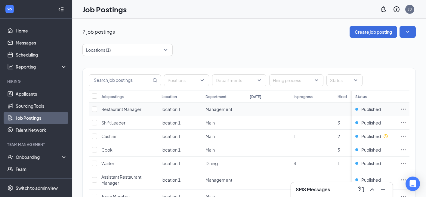
click at [407, 110] on icon "Ellipses" at bounding box center [404, 109] width 6 height 6
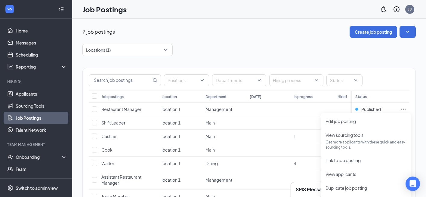
click at [298, 56] on div "Locations (1)" at bounding box center [248, 50] width 333 height 12
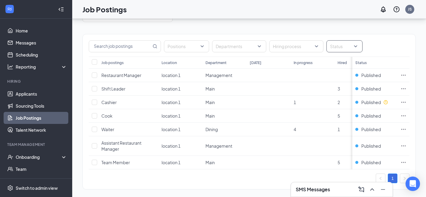
scroll to position [44, 0]
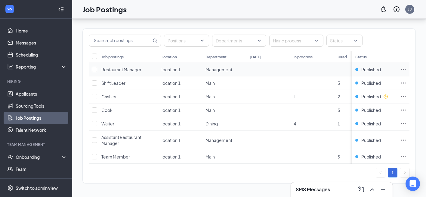
click at [407, 67] on icon "Ellipses" at bounding box center [404, 70] width 6 height 6
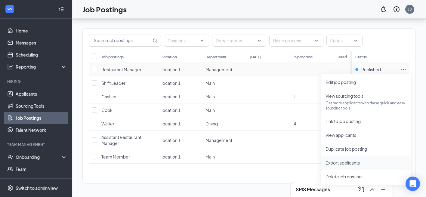
click at [351, 161] on span "Export applicants" at bounding box center [366, 163] width 81 height 7
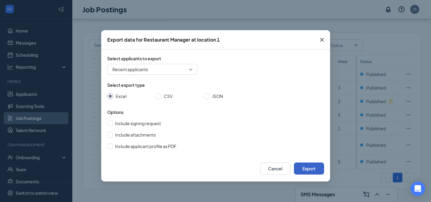
click at [306, 166] on button "Export" at bounding box center [309, 168] width 30 height 12
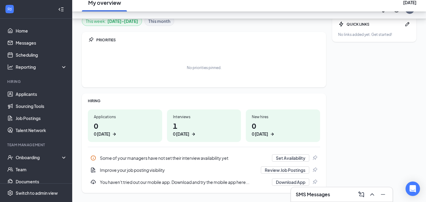
scroll to position [73, 0]
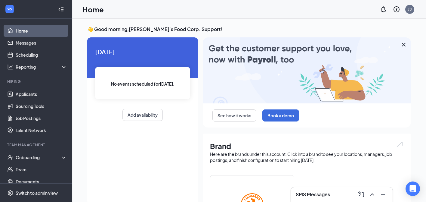
click at [59, 11] on icon "Collapse" at bounding box center [61, 9] width 6 height 6
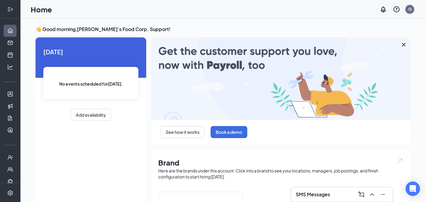
click at [7, 9] on icon "Expand" at bounding box center [10, 9] width 6 height 6
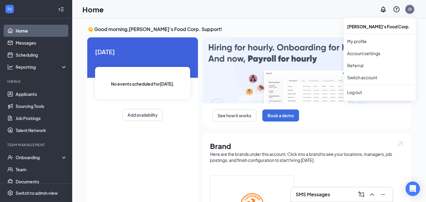
click at [410, 12] on div "JS" at bounding box center [409, 9] width 9 height 9
click at [360, 95] on div "Log out" at bounding box center [379, 92] width 65 height 6
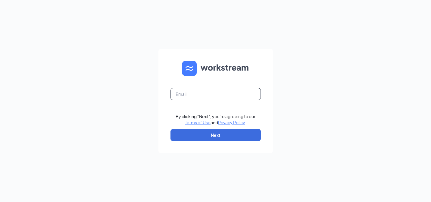
click at [204, 91] on input "text" at bounding box center [215, 94] width 90 height 12
click at [214, 96] on input "text" at bounding box center [215, 94] width 90 height 12
paste input "[PERSON_NAME][EMAIL_ADDRESS][PERSON_NAME][DOMAIN_NAME]"
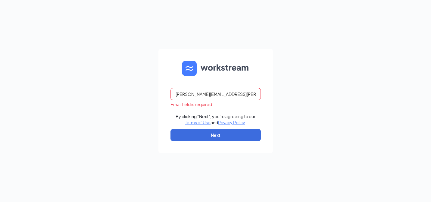
type input "[PERSON_NAME][EMAIL_ADDRESS][PERSON_NAME][DOMAIN_NAME]"
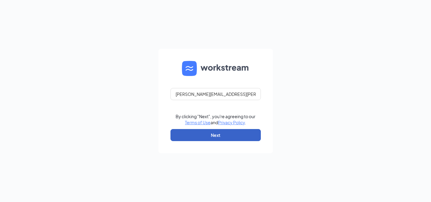
click at [222, 136] on button "Next" at bounding box center [215, 135] width 90 height 12
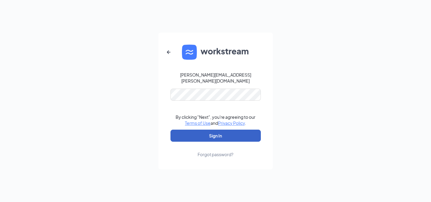
click at [213, 134] on button "Sign In" at bounding box center [215, 135] width 90 height 12
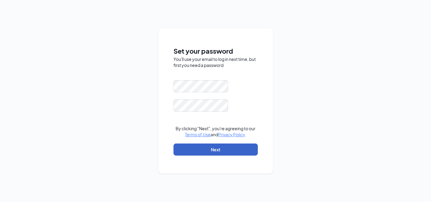
click at [196, 152] on button "Next" at bounding box center [215, 149] width 84 height 12
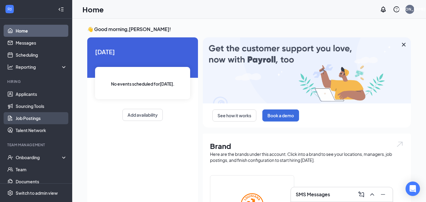
click at [35, 117] on link "Job Postings" at bounding box center [41, 118] width 51 height 12
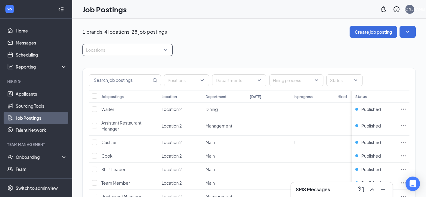
click at [119, 51] on div at bounding box center [124, 50] width 81 height 10
click at [105, 79] on span "location 1" at bounding box center [105, 80] width 19 height 5
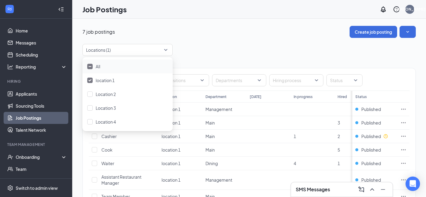
click at [232, 56] on div "Positions Departments Hiring process Status Job postings Location Department To…" at bounding box center [248, 143] width 333 height 174
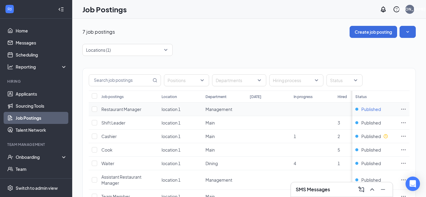
click at [380, 110] on span "Published" at bounding box center [371, 109] width 20 height 6
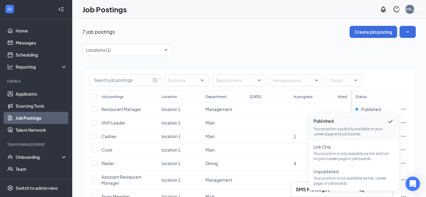
click at [365, 58] on div "Positions Departments Hiring process Status Job postings Location Department To…" at bounding box center [248, 143] width 333 height 174
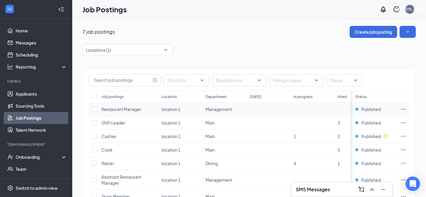
click at [404, 107] on td at bounding box center [404, 110] width 12 height 14
click at [406, 111] on icon "Ellipses" at bounding box center [404, 109] width 6 height 6
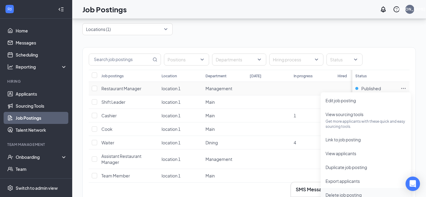
scroll to position [44, 0]
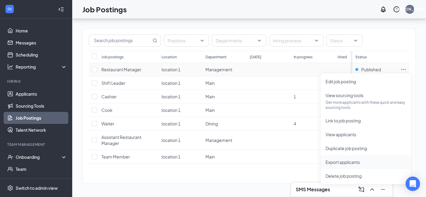
click at [356, 160] on span "Export applicants" at bounding box center [343, 162] width 34 height 5
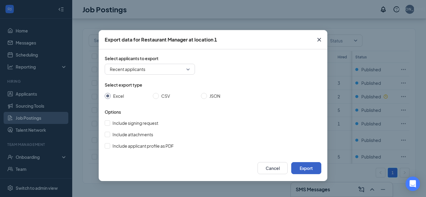
click at [302, 169] on button "Export" at bounding box center [306, 168] width 30 height 12
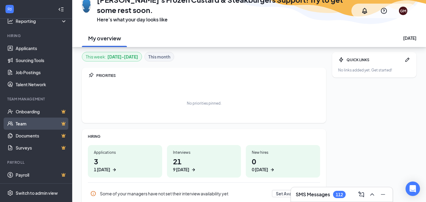
scroll to position [33, 0]
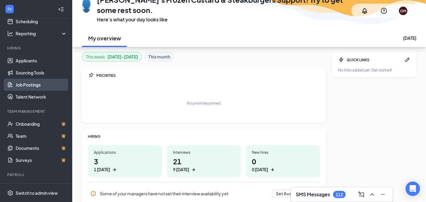
click at [33, 86] on link "Job Postings" at bounding box center [41, 85] width 51 height 12
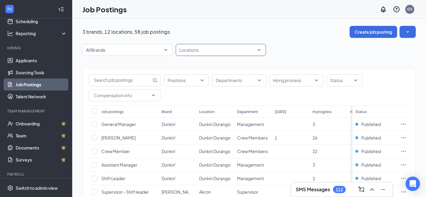
click at [250, 49] on div at bounding box center [217, 50] width 81 height 10
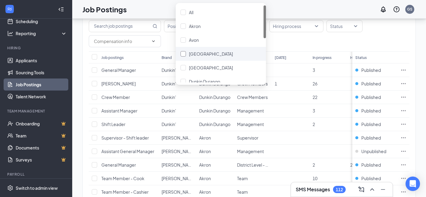
scroll to position [9, 0]
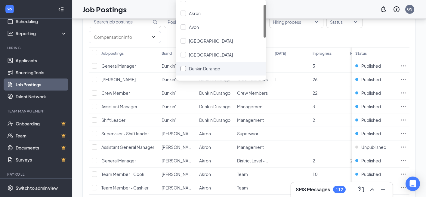
click at [186, 67] on div at bounding box center [183, 68] width 5 height 5
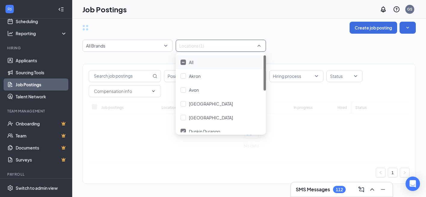
scroll to position [26, 0]
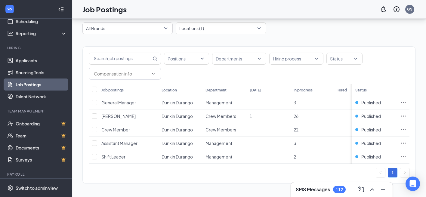
click at [301, 28] on div "All Brands Locations (1)" at bounding box center [248, 28] width 333 height 12
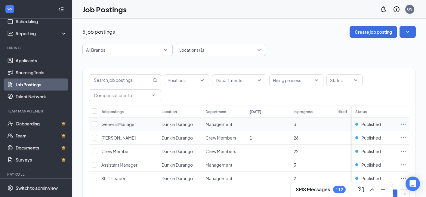
click at [407, 123] on icon "Ellipses" at bounding box center [404, 124] width 6 height 6
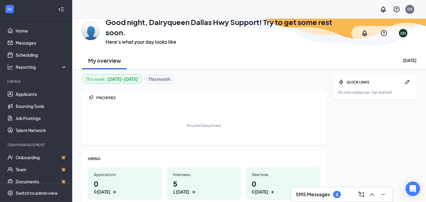
click at [264, 49] on div "GN Good night, Dairyqueen Dallas Hwy Support! Try to get some rest soon. Here’s…" at bounding box center [249, 44] width 354 height 51
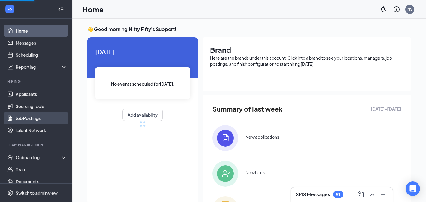
click at [29, 118] on link "Job Postings" at bounding box center [41, 118] width 51 height 12
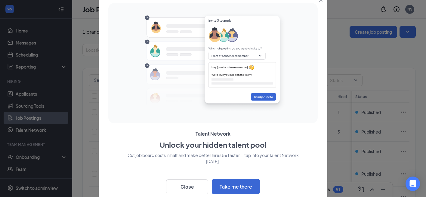
click at [321, 1] on icon "Close" at bounding box center [320, -1] width 3 height 3
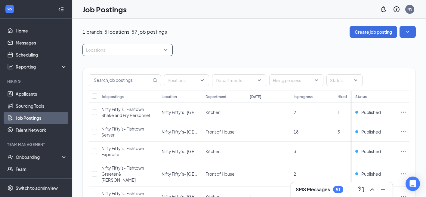
click at [151, 48] on div at bounding box center [124, 50] width 81 height 10
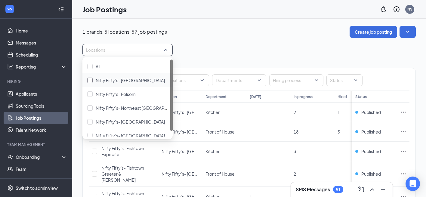
click at [134, 81] on span "Nifty Fifty’s- Fishtown" at bounding box center [130, 80] width 69 height 5
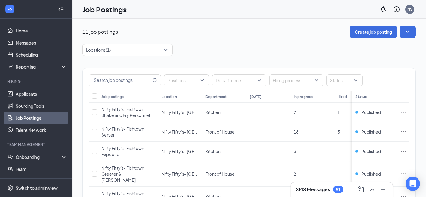
click at [221, 44] on div "Locations (1)" at bounding box center [248, 50] width 333 height 12
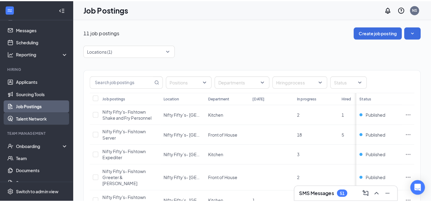
scroll to position [46, 0]
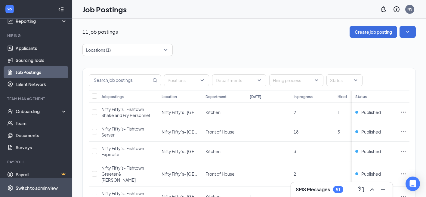
click at [36, 189] on span "Switch to admin view" at bounding box center [41, 188] width 51 height 18
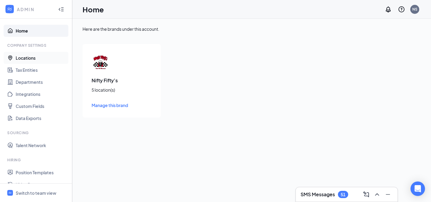
click at [34, 60] on link "Locations" at bounding box center [41, 58] width 51 height 12
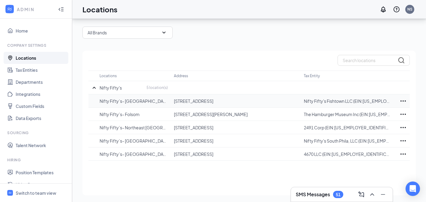
scroll to position [24, 0]
click at [402, 101] on icon "Ellipses" at bounding box center [403, 100] width 7 height 7
click at [235, 43] on div "1 brands 5 locations Add Location All Brands Locations Address Tax Entity Nifty…" at bounding box center [248, 98] width 333 height 193
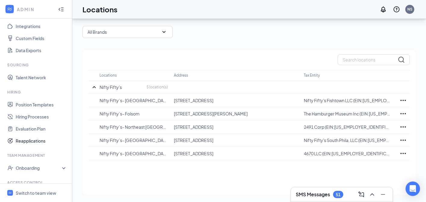
scroll to position [100, 0]
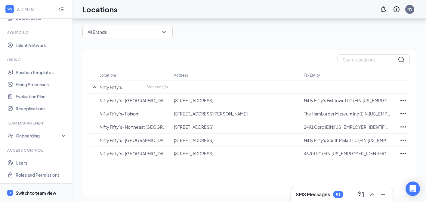
click at [41, 191] on div "Switch to team view" at bounding box center [36, 193] width 41 height 6
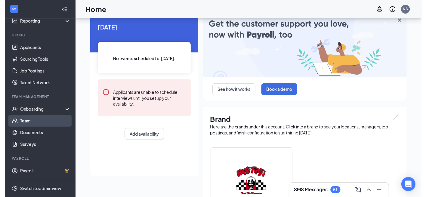
scroll to position [34, 0]
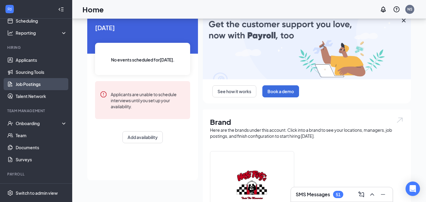
click at [36, 84] on link "Job Postings" at bounding box center [41, 84] width 51 height 12
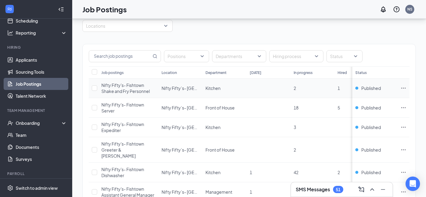
click at [407, 88] on icon "Ellipses" at bounding box center [404, 88] width 6 height 6
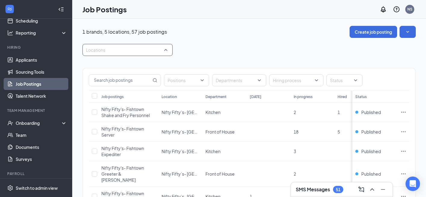
click at [149, 51] on div at bounding box center [124, 50] width 81 height 10
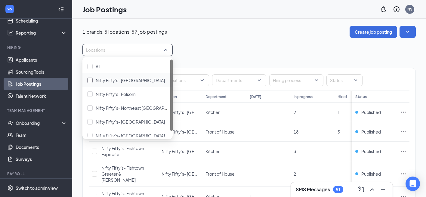
click at [96, 82] on span "Nifty Fifty’s- Fishtown" at bounding box center [130, 80] width 69 height 5
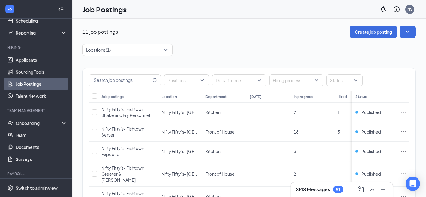
click at [229, 53] on div "Locations (1)" at bounding box center [248, 50] width 333 height 12
click at [407, 113] on icon "Ellipses" at bounding box center [404, 112] width 6 height 6
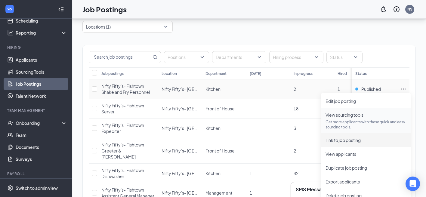
scroll to position [25, 0]
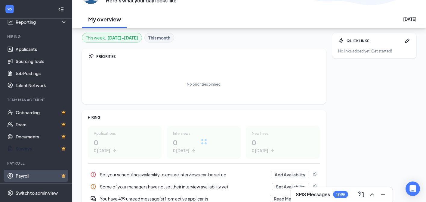
scroll to position [46, 0]
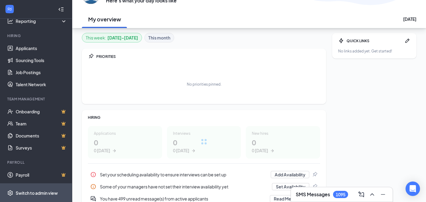
click at [41, 195] on div "Switch to admin view" at bounding box center [37, 193] width 42 height 6
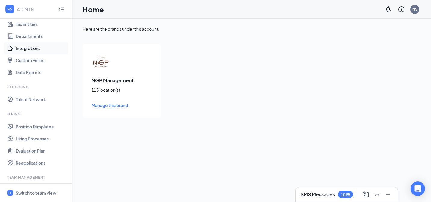
click at [30, 46] on link "Integrations" at bounding box center [41, 48] width 51 height 12
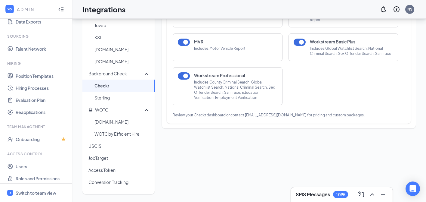
scroll to position [100, 0]
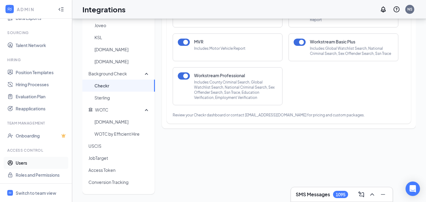
click at [33, 161] on link "Users" at bounding box center [41, 163] width 51 height 12
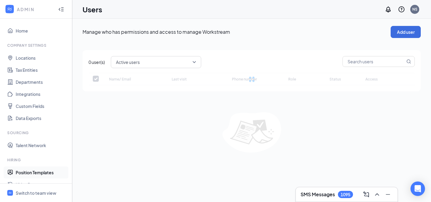
checkbox input "false"
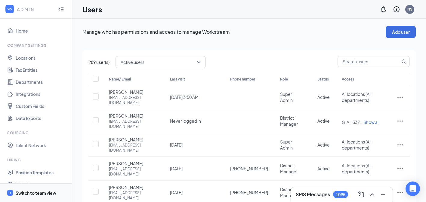
click at [43, 192] on div "Switch to team view" at bounding box center [36, 193] width 41 height 6
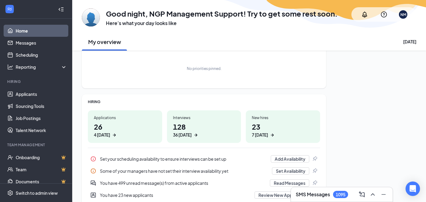
scroll to position [39, 0]
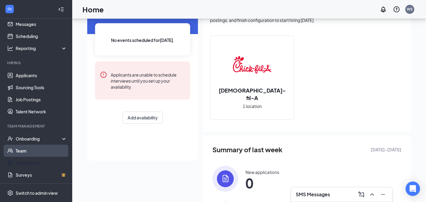
scroll to position [45, 0]
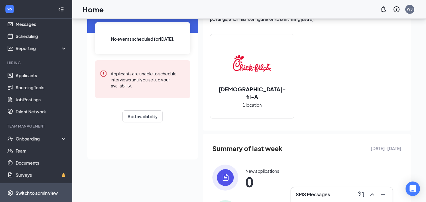
click at [49, 192] on div "Switch to admin view" at bounding box center [37, 193] width 42 height 6
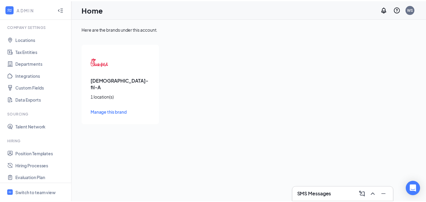
scroll to position [100, 0]
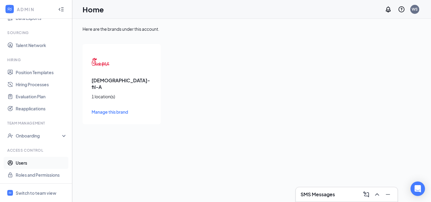
click at [38, 165] on link "Users" at bounding box center [41, 163] width 51 height 12
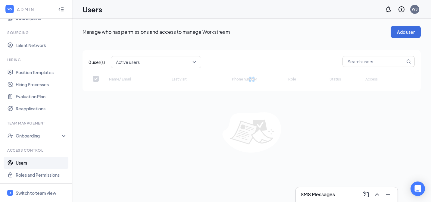
checkbox input "false"
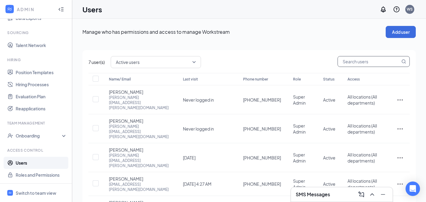
click at [362, 62] on input "text" at bounding box center [369, 61] width 62 height 10
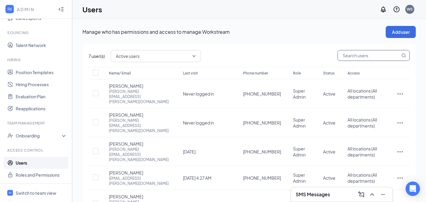
paste input "ren.polvado@cfa104may.com"
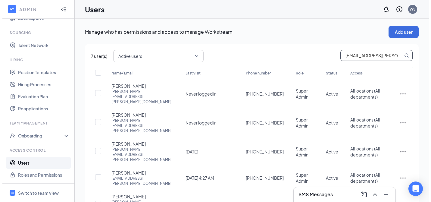
scroll to position [0, 8]
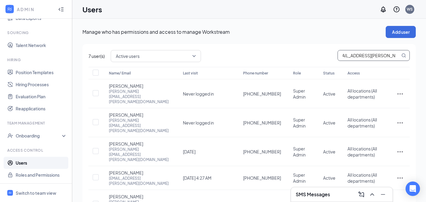
type input "ren.polvado@cfa104may.com"
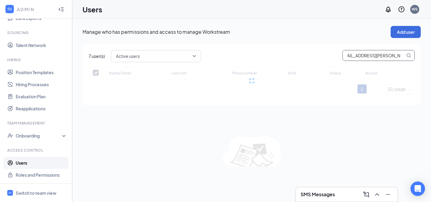
checkbox input "false"
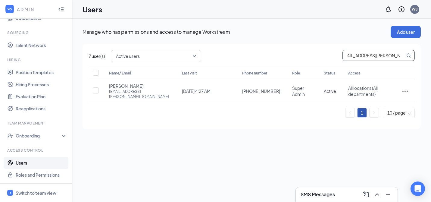
scroll to position [0, 0]
click at [405, 89] on icon "ActionsIcon" at bounding box center [404, 90] width 7 height 7
click at [384, 107] on li "Edit user" at bounding box center [384, 102] width 47 height 14
type input "(281) 687-6540"
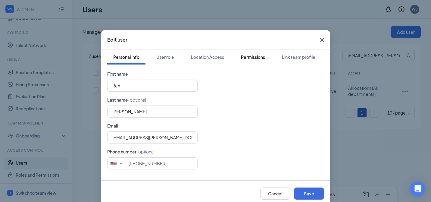
click at [250, 56] on div "Permissions" at bounding box center [253, 57] width 24 height 6
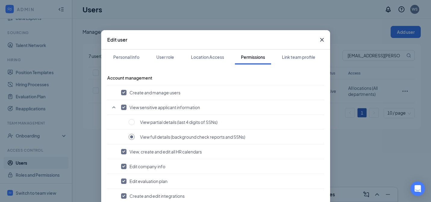
click at [321, 36] on span "Close" at bounding box center [322, 40] width 16 height 16
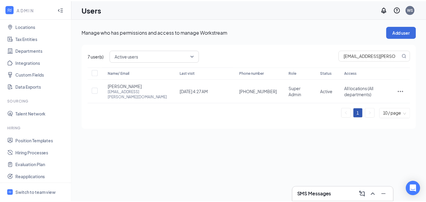
scroll to position [100, 0]
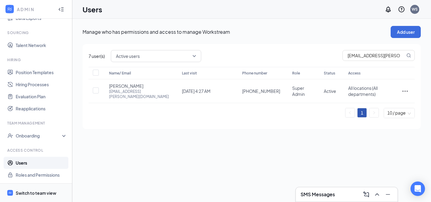
click at [20, 190] on div "Switch to team view" at bounding box center [36, 193] width 41 height 6
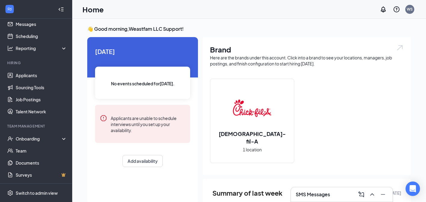
scroll to position [1, 0]
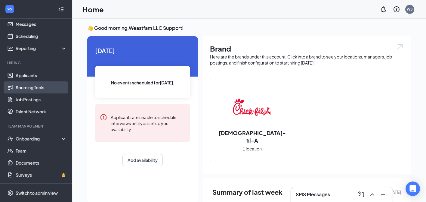
click at [48, 89] on link "Sourcing Tools" at bounding box center [41, 87] width 51 height 12
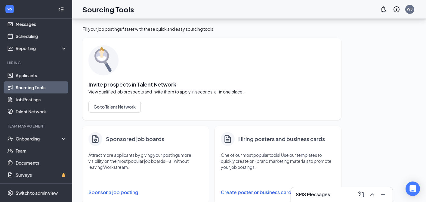
scroll to position [197, 0]
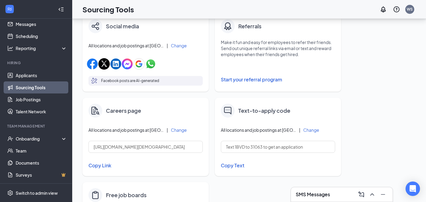
click at [312, 130] on button "Change" at bounding box center [311, 130] width 16 height 4
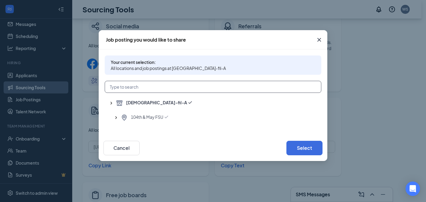
click at [152, 89] on input "text" at bounding box center [213, 87] width 217 height 12
click at [141, 117] on span "104th & May FSU" at bounding box center [147, 117] width 33 height 7
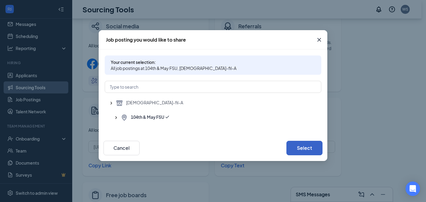
click at [306, 151] on button "Select" at bounding box center [305, 148] width 36 height 14
type input "Text 1BVD001 to 31063 to get an application"
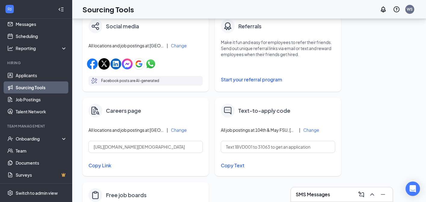
click at [310, 131] on button "Change" at bounding box center [311, 130] width 16 height 4
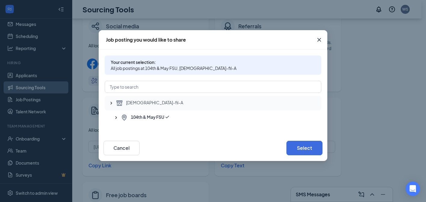
click at [143, 102] on span "Chick-fil-A" at bounding box center [154, 102] width 57 height 7
click at [147, 120] on span "104th & May FSU" at bounding box center [147, 117] width 33 height 7
click at [320, 40] on icon "Cross" at bounding box center [320, 40] width 4 height 4
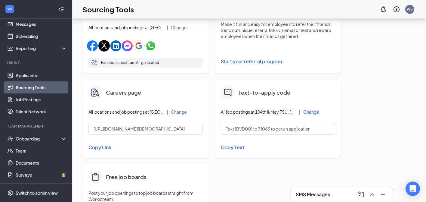
scroll to position [215, 0]
click at [398, 118] on div "Fill your job postings faster with these quick and easy sourcing tools. Invite …" at bounding box center [248, 29] width 333 height 437
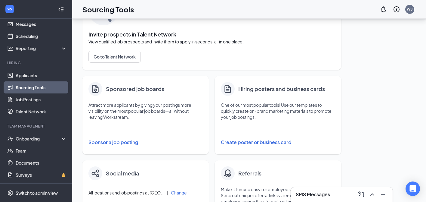
scroll to position [47, 0]
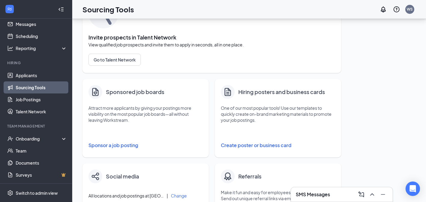
click at [259, 143] on button "Create poster or business card" at bounding box center [278, 145] width 114 height 12
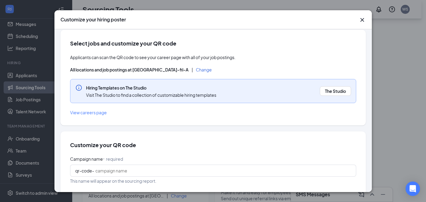
scroll to position [12, 0]
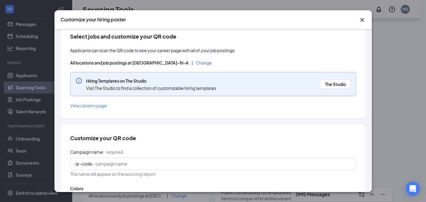
click at [196, 64] on button "Change" at bounding box center [204, 62] width 16 height 4
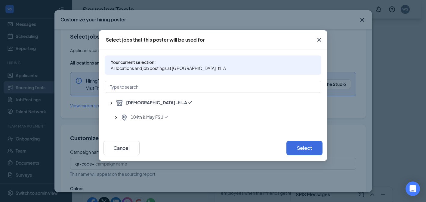
scroll to position [59, 0]
click at [320, 40] on icon "Cross" at bounding box center [319, 39] width 7 height 7
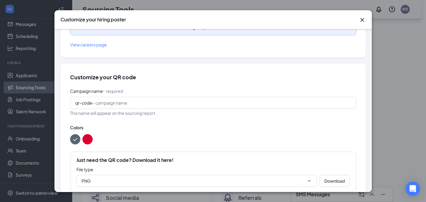
scroll to position [88, 0]
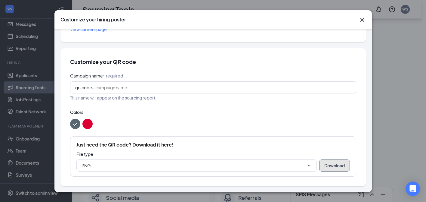
click at [326, 168] on button "Download" at bounding box center [334, 165] width 31 height 12
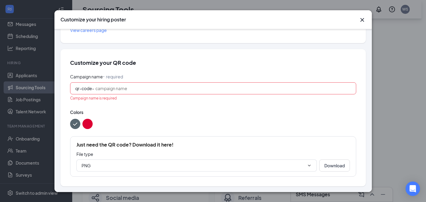
click at [132, 88] on input "Campaign name ⠂ required" at bounding box center [223, 88] width 256 height 7
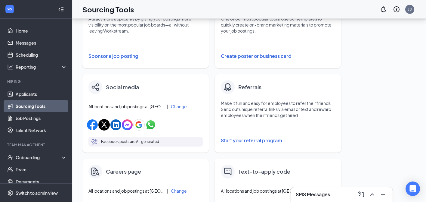
scroll to position [144, 0]
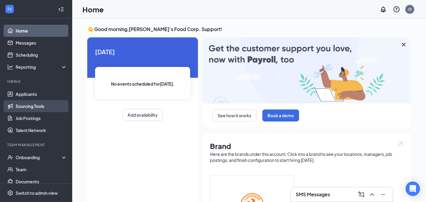
click at [29, 105] on link "Sourcing Tools" at bounding box center [41, 106] width 51 height 12
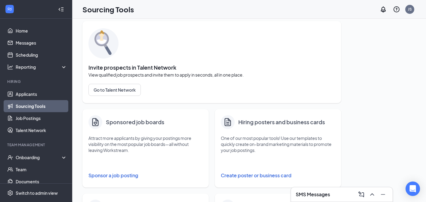
scroll to position [268, 0]
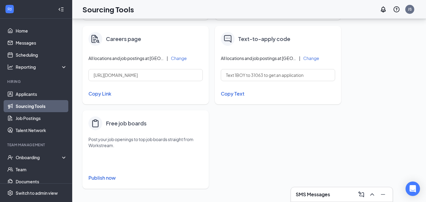
click at [253, 40] on h4 "Text-to-apply code" at bounding box center [264, 39] width 52 height 8
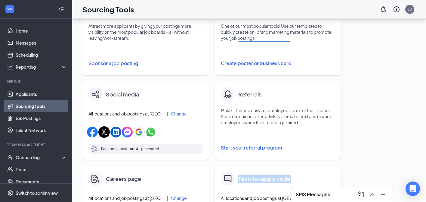
scroll to position [66, 0]
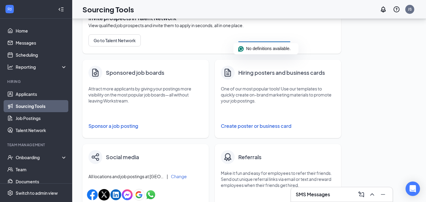
click at [259, 124] on button "Create poster or business card" at bounding box center [278, 126] width 114 height 12
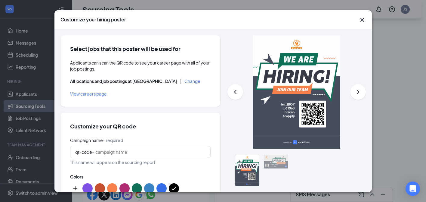
click at [185, 81] on button "Change" at bounding box center [193, 81] width 16 height 4
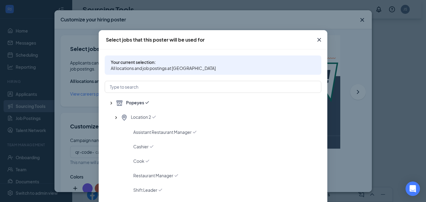
click at [318, 40] on icon "Cross" at bounding box center [320, 40] width 4 height 4
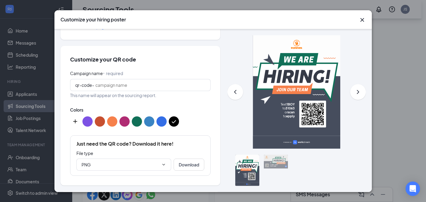
scroll to position [67, 0]
click at [145, 86] on input "Campaign name ⠂ required" at bounding box center [150, 84] width 110 height 7
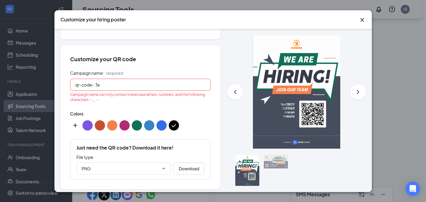
type input "T"
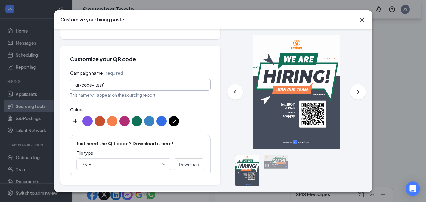
type input "test1"
click at [186, 57] on h2 "Customize your QR code" at bounding box center [140, 59] width 141 height 8
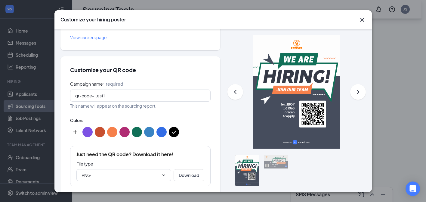
scroll to position [0, 0]
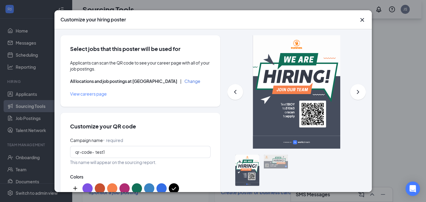
scroll to position [268, 0]
drag, startPoint x: 276, startPoint y: 104, endPoint x: 290, endPoint y: 115, distance: 18.3
click at [290, 115] on g "Text 1BOY to 31063 or scan to apply" at bounding box center [293, 91] width 95 height 113
click at [363, 19] on icon "Cross" at bounding box center [362, 20] width 4 height 4
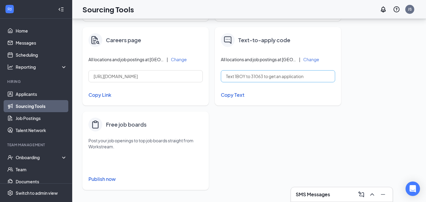
scroll to position [267, 0]
click at [321, 77] on input "Text 1BOY to 31063 to get an application" at bounding box center [278, 76] width 114 height 12
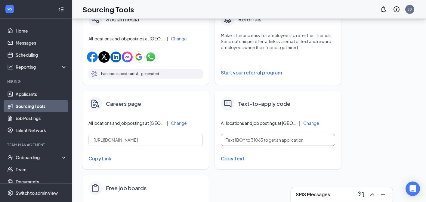
scroll to position [268, 0]
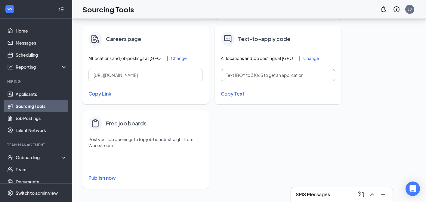
click at [312, 74] on input "Text 1BOY to 31063 to get an application" at bounding box center [278, 75] width 114 height 12
click at [245, 74] on input "Text 1BOY to 31063 to get an application" at bounding box center [278, 75] width 114 height 12
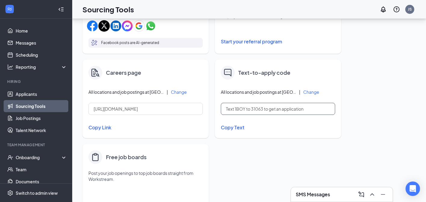
scroll to position [260, 0]
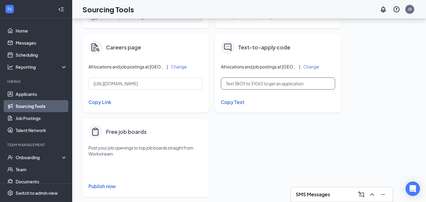
click at [249, 84] on input "Text 1BOY to 31063 to get an application" at bounding box center [278, 83] width 114 height 12
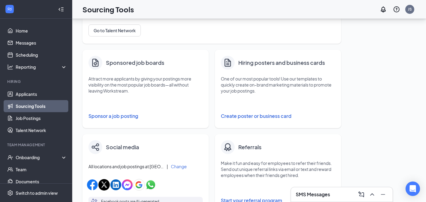
scroll to position [123, 0]
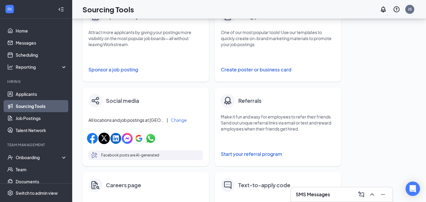
click at [265, 71] on button "Create poster or business card" at bounding box center [278, 70] width 114 height 12
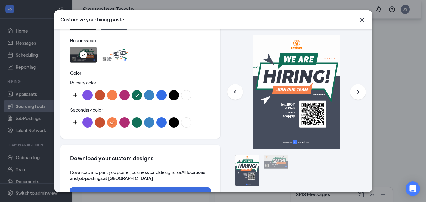
scroll to position [361, 0]
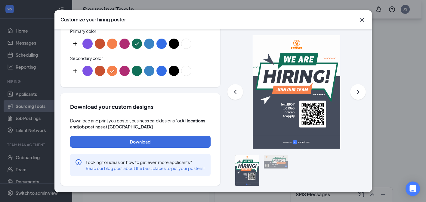
click at [363, 19] on icon "Cross" at bounding box center [362, 19] width 7 height 7
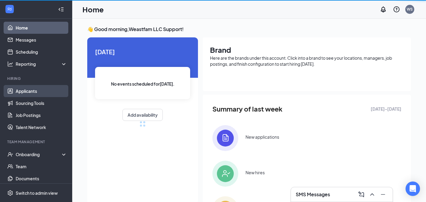
scroll to position [19, 0]
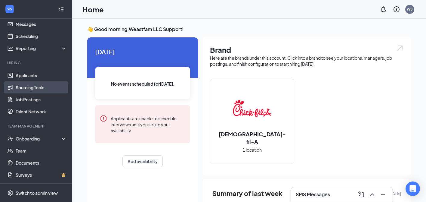
click at [41, 84] on link "Sourcing Tools" at bounding box center [41, 87] width 51 height 12
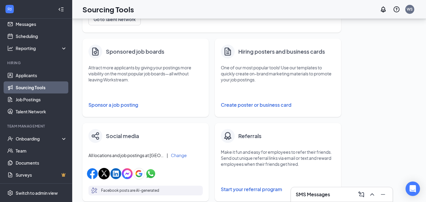
scroll to position [82, 0]
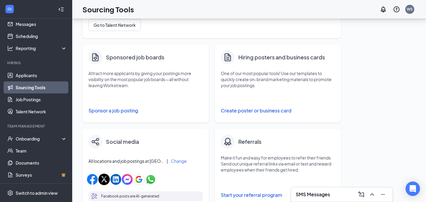
click at [247, 114] on button "Create poster or business card" at bounding box center [278, 110] width 114 height 12
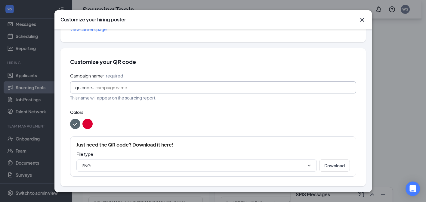
scroll to position [258, 0]
click at [109, 86] on input "Campaign name ⠂ required" at bounding box center [223, 87] width 256 height 7
type input "test1"
click at [185, 127] on div at bounding box center [213, 124] width 286 height 10
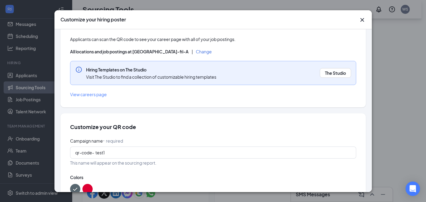
scroll to position [0, 0]
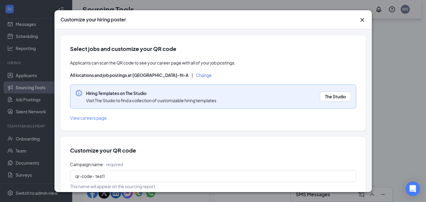
click at [196, 74] on button "Change" at bounding box center [204, 75] width 16 height 4
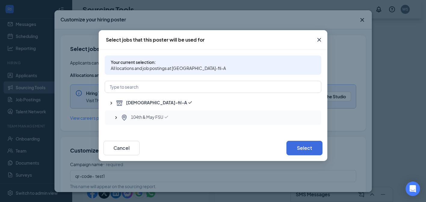
click at [163, 119] on span "104th & May FSU" at bounding box center [147, 117] width 33 height 7
click at [319, 42] on icon "Cross" at bounding box center [319, 39] width 7 height 7
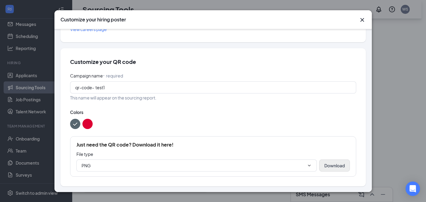
scroll to position [268, 0]
click at [338, 166] on button "Download" at bounding box center [334, 165] width 31 height 12
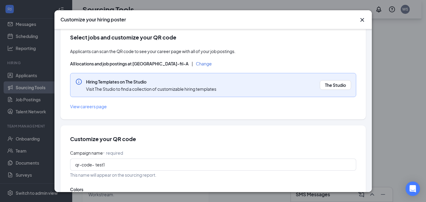
scroll to position [12, 0]
click at [102, 107] on span "View careers page" at bounding box center [88, 105] width 37 height 5
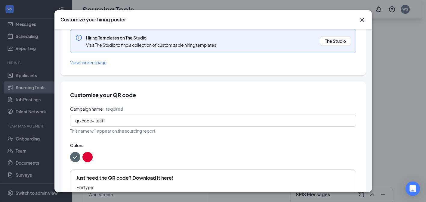
scroll to position [0, 0]
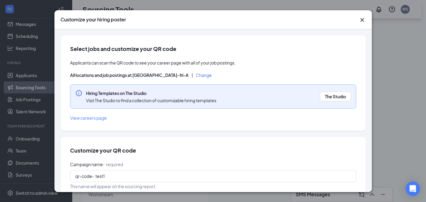
click at [365, 20] on icon "Cross" at bounding box center [362, 19] width 7 height 7
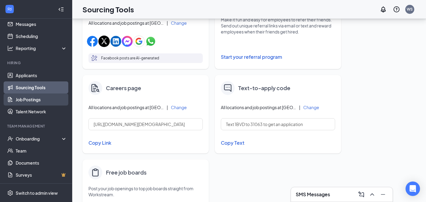
click at [31, 102] on link "Job Postings" at bounding box center [41, 99] width 51 height 12
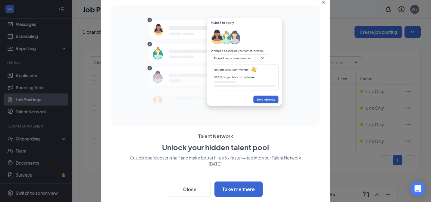
click at [323, 3] on icon "Close" at bounding box center [323, 2] width 4 height 4
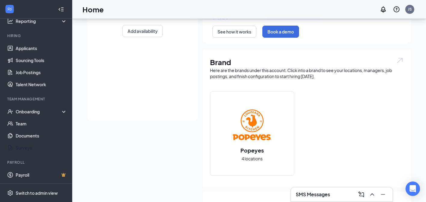
scroll to position [104, 0]
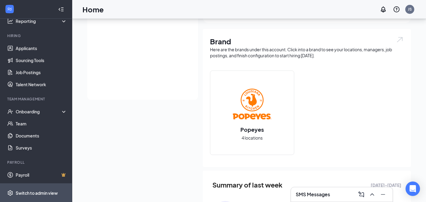
click at [43, 191] on div "Switch to admin view" at bounding box center [37, 193] width 42 height 6
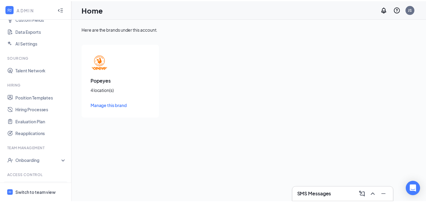
scroll to position [112, 0]
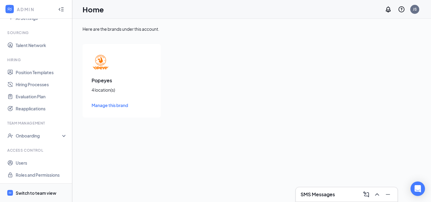
click at [41, 191] on div "Switch to team view" at bounding box center [36, 193] width 41 height 6
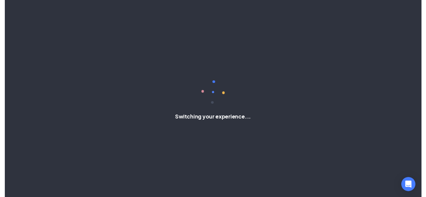
scroll to position [46, 0]
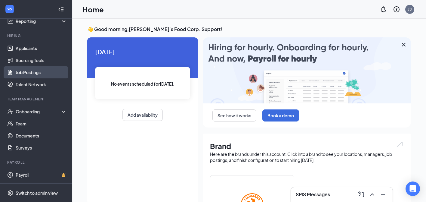
click at [32, 75] on link "Job Postings" at bounding box center [41, 72] width 51 height 12
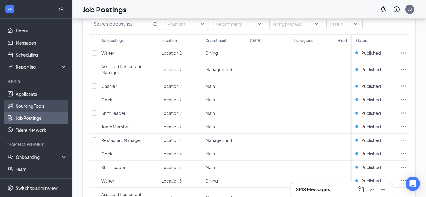
click at [30, 107] on link "Sourcing Tools" at bounding box center [41, 106] width 51 height 12
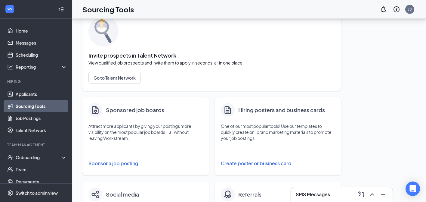
scroll to position [53, 0]
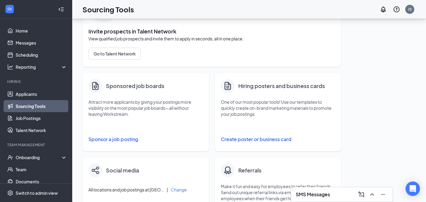
click at [253, 138] on button "Create poster or business card" at bounding box center [278, 139] width 114 height 12
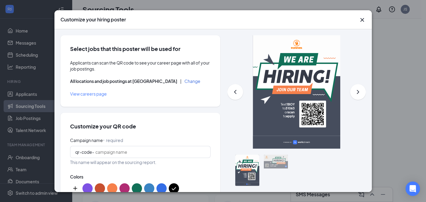
scroll to position [0, 0]
click at [185, 82] on button "Change" at bounding box center [193, 81] width 16 height 4
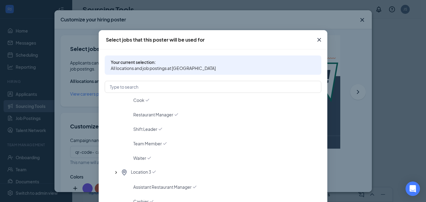
scroll to position [63, 0]
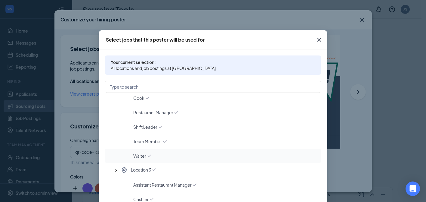
click at [147, 157] on icon "Checkmark" at bounding box center [149, 156] width 6 height 6
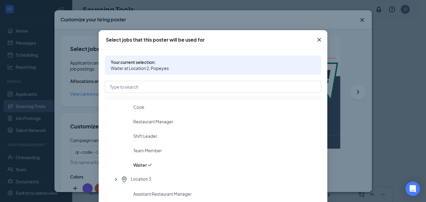
scroll to position [56, 0]
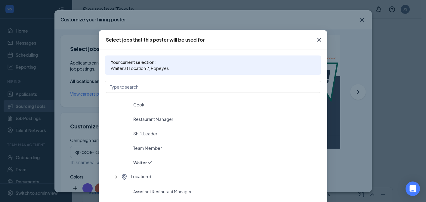
click at [313, 40] on span "Close" at bounding box center [319, 40] width 16 height 16
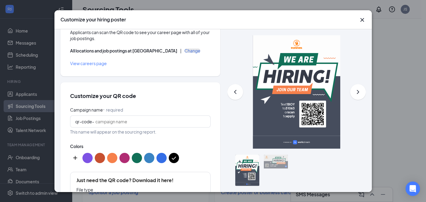
scroll to position [0, 0]
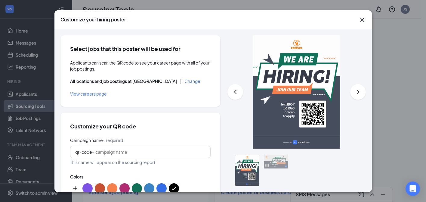
click at [361, 19] on icon "Cross" at bounding box center [362, 19] width 7 height 7
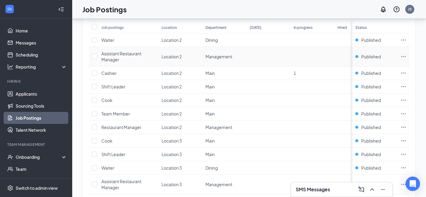
scroll to position [23, 0]
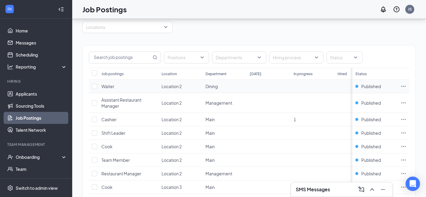
click at [407, 85] on icon "Ellipses" at bounding box center [404, 86] width 6 height 6
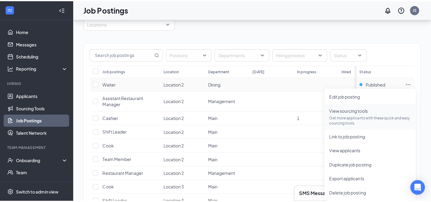
scroll to position [52, 0]
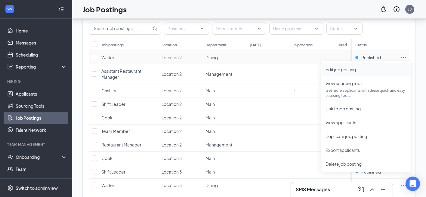
click at [355, 71] on span "Edit job posting" at bounding box center [341, 69] width 30 height 5
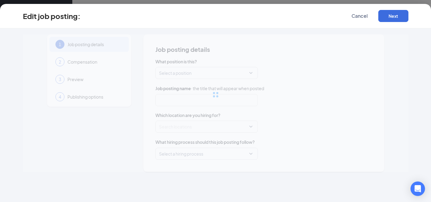
scroll to position [52, 0]
type input "Waiter"
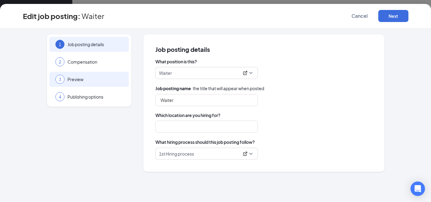
type input "Location 2"
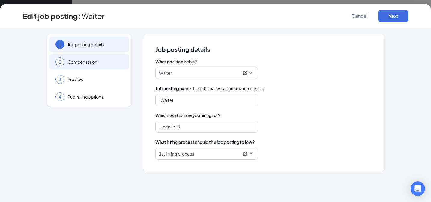
click at [101, 64] on span "Compensation" at bounding box center [94, 62] width 55 height 6
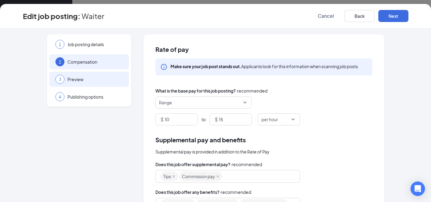
click at [99, 78] on span "Preview" at bounding box center [94, 79] width 55 height 6
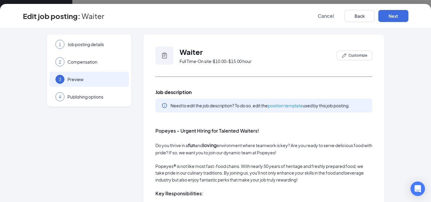
scroll to position [52, 0]
click at [95, 99] on span "Publishing options" at bounding box center [94, 97] width 55 height 6
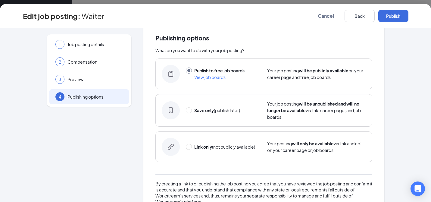
scroll to position [12, 0]
click at [189, 147] on input "radio" at bounding box center [189, 146] width 6 height 6
radio input "true"
radio input "false"
click at [399, 20] on button "Link only" at bounding box center [393, 16] width 30 height 12
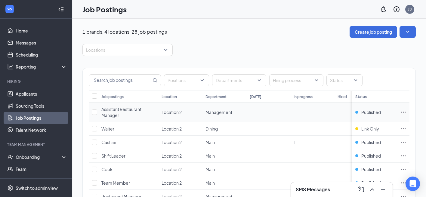
click at [407, 111] on icon "Ellipses" at bounding box center [404, 112] width 6 height 6
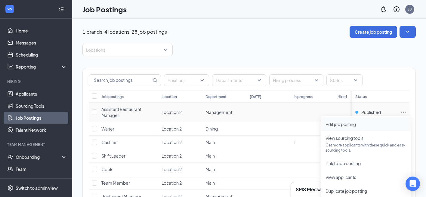
click at [366, 125] on span "Edit job posting" at bounding box center [366, 124] width 81 height 7
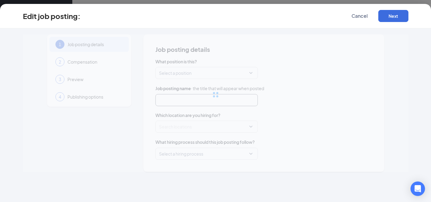
type input "Assistant Restaurant Manager"
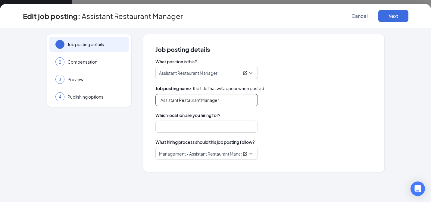
type input "Location 2"
click at [85, 101] on div "4 Publishing options" at bounding box center [88, 96] width 79 height 15
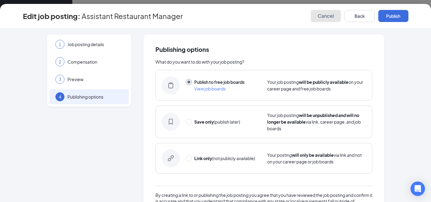
click at [325, 18] on span "Cancel" at bounding box center [326, 16] width 16 height 6
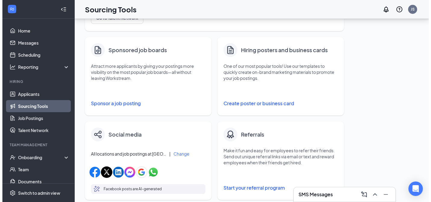
scroll to position [88, 0]
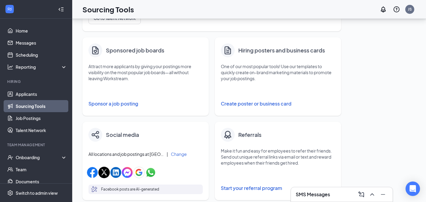
click at [255, 103] on button "Create poster or business card" at bounding box center [278, 104] width 114 height 12
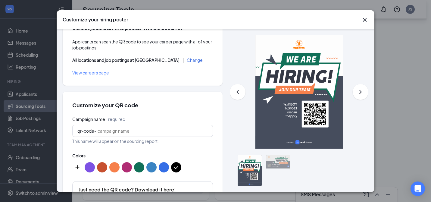
scroll to position [0, 0]
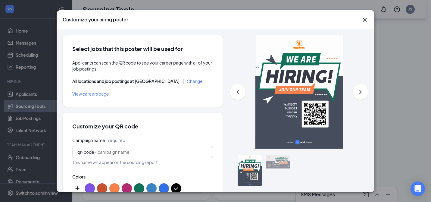
click at [92, 95] on span "View careers page" at bounding box center [90, 93] width 37 height 5
click at [187, 81] on button "Change" at bounding box center [195, 81] width 16 height 4
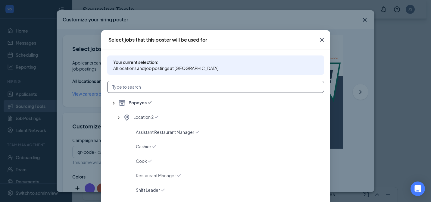
click at [154, 88] on input "text" at bounding box center [215, 87] width 217 height 12
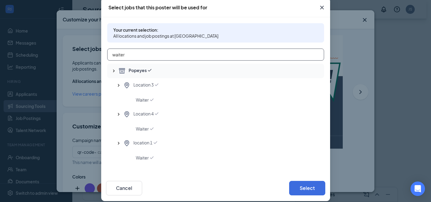
scroll to position [38, 0]
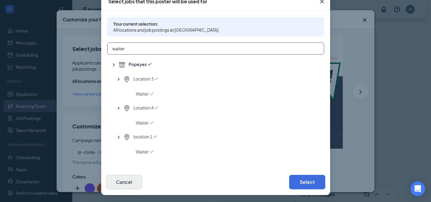
type input "waiter"
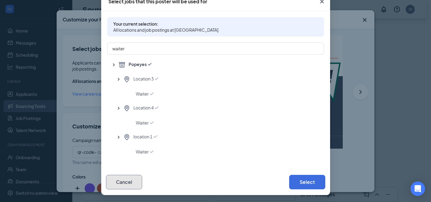
click at [135, 185] on button "Cancel" at bounding box center [124, 182] width 36 height 14
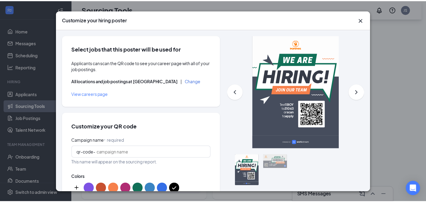
scroll to position [8, 0]
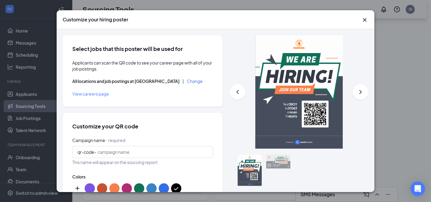
click at [363, 20] on icon "Cross" at bounding box center [364, 19] width 7 height 7
